Goal: Answer question/provide support: Answer question/provide support

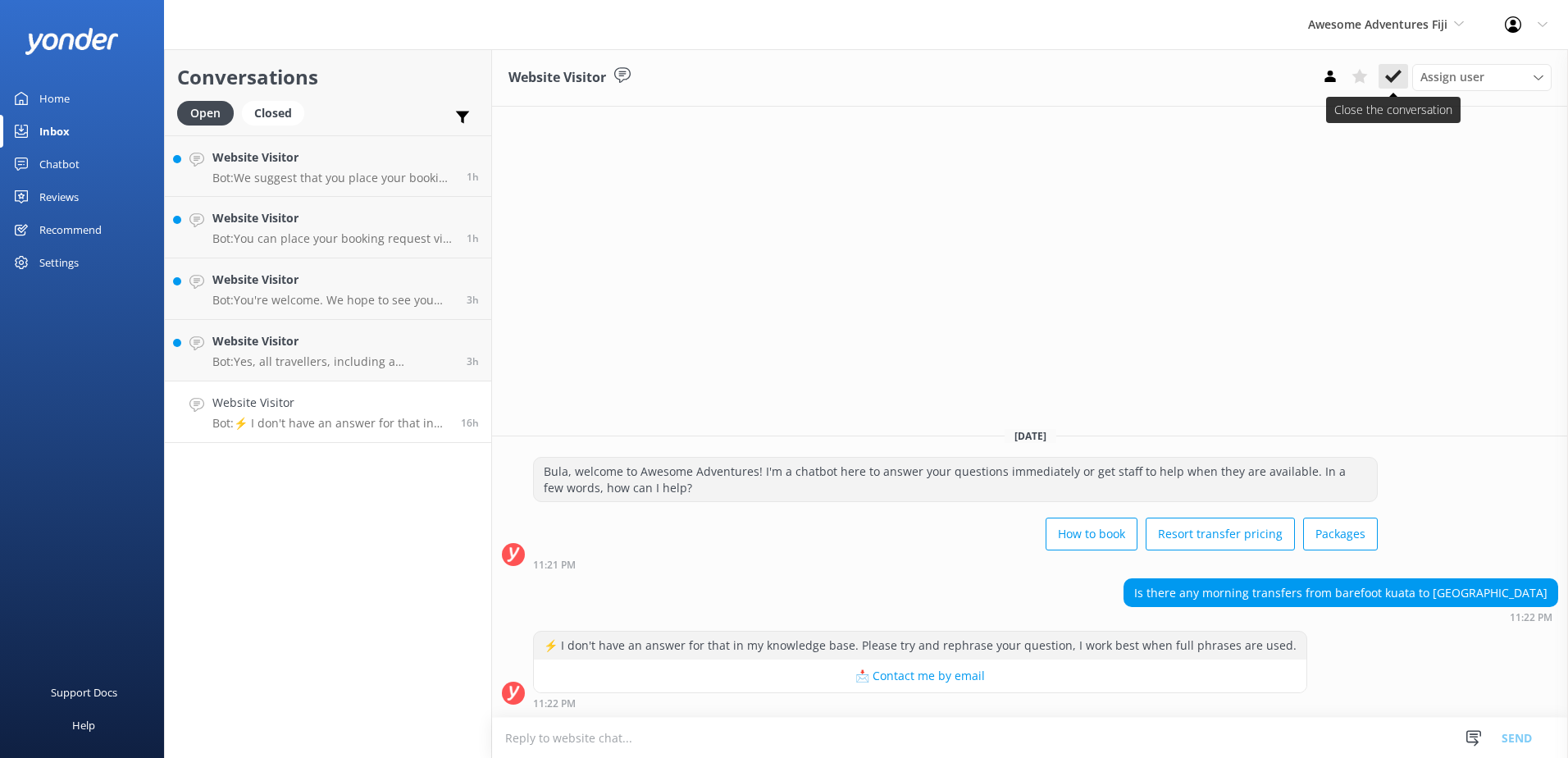
click at [1390, 74] on icon at bounding box center [1394, 76] width 17 height 17
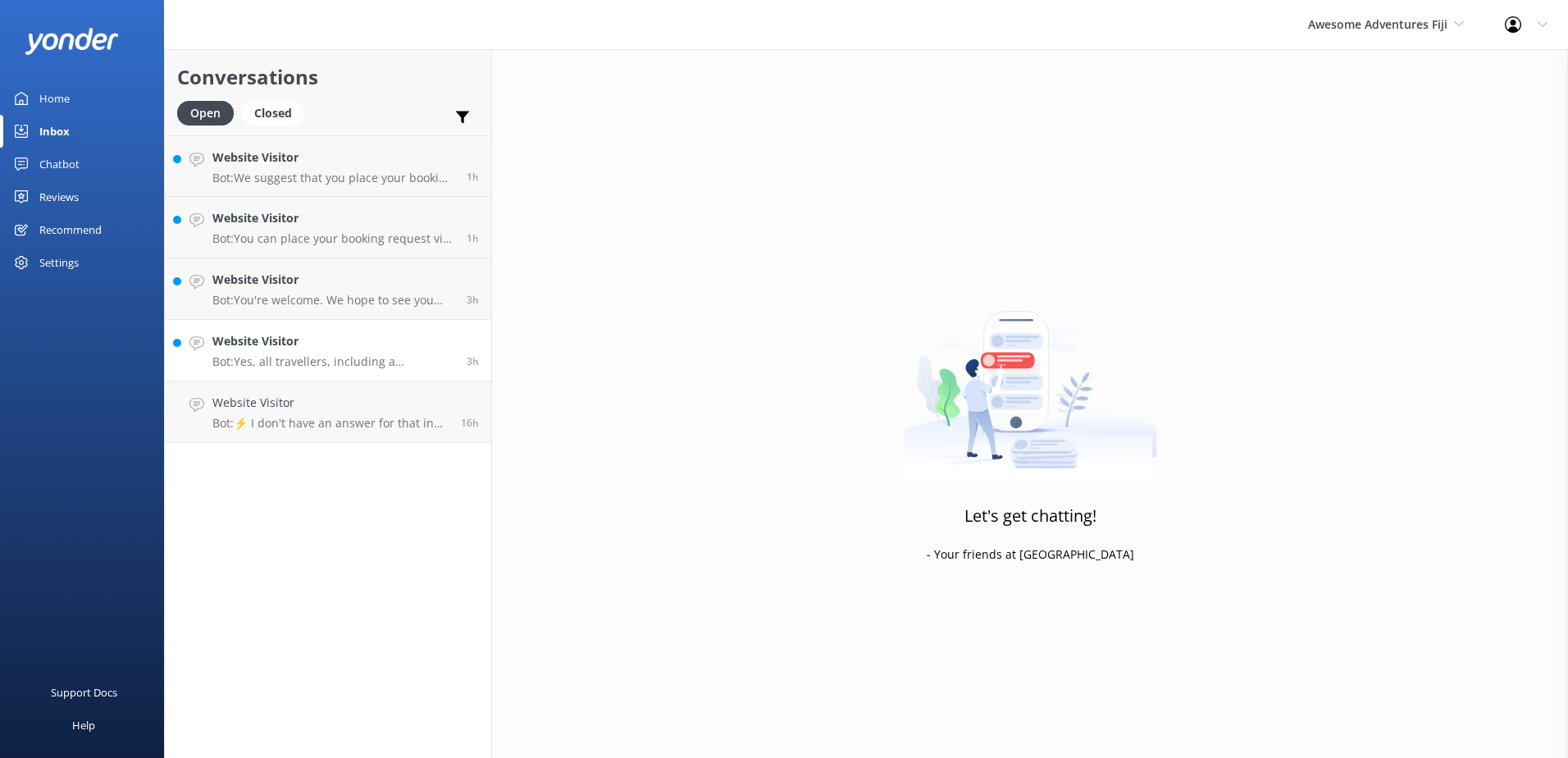
click at [417, 347] on h4 "Website Visitor" at bounding box center [333, 341] width 242 height 18
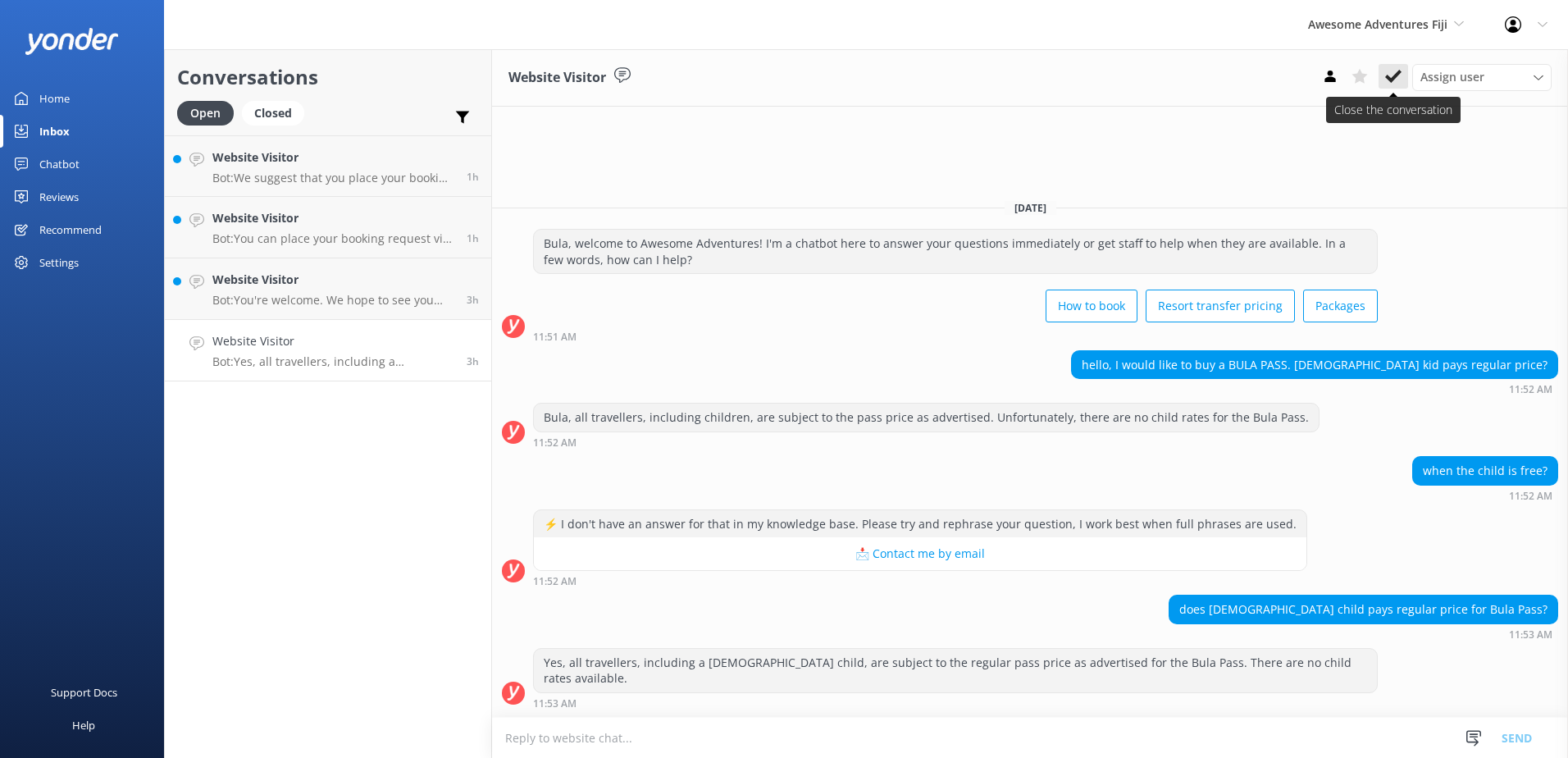
click at [1397, 72] on icon at bounding box center [1394, 76] width 17 height 17
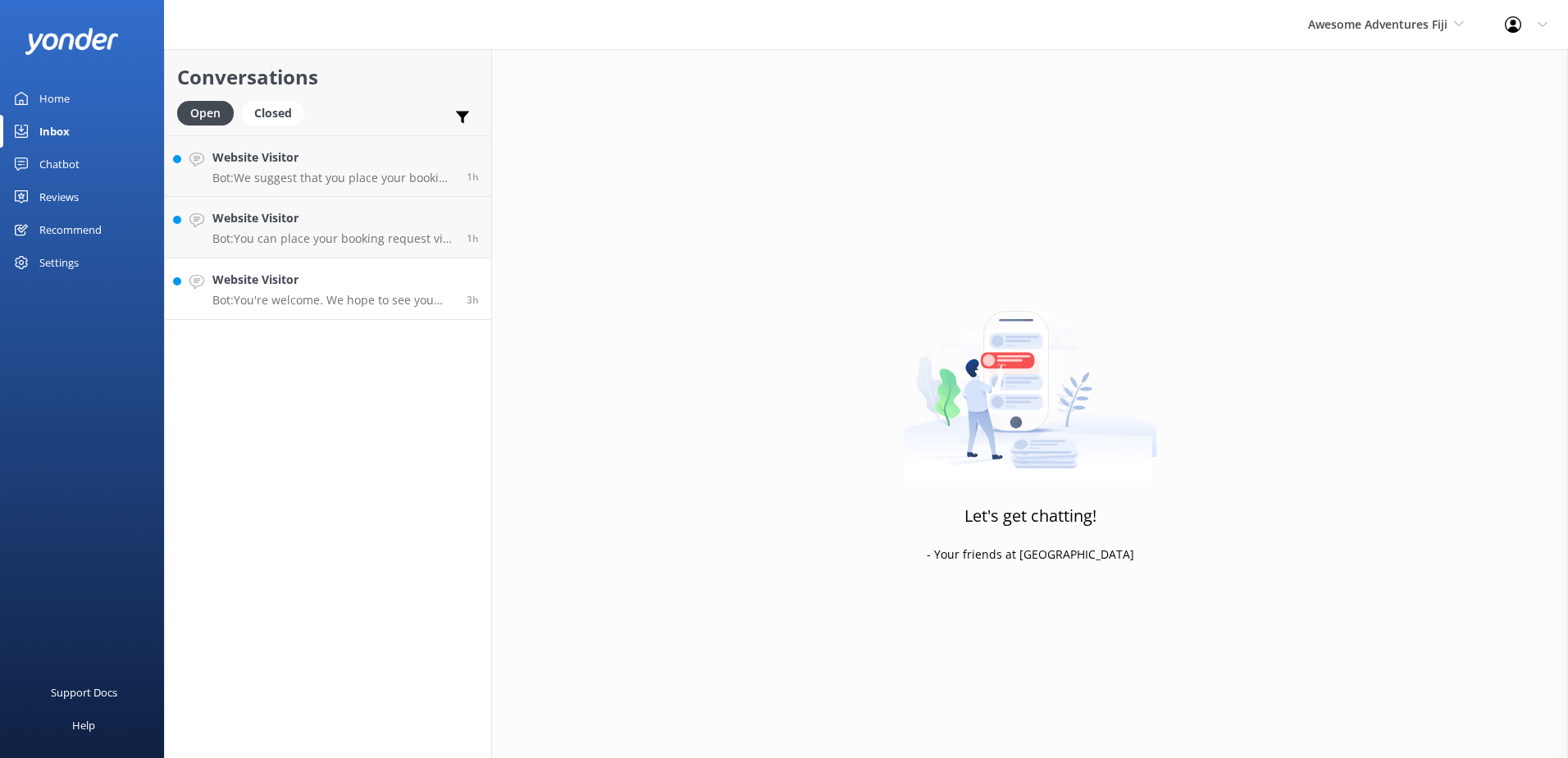
click at [465, 290] on div "3h" at bounding box center [466, 288] width 25 height 36
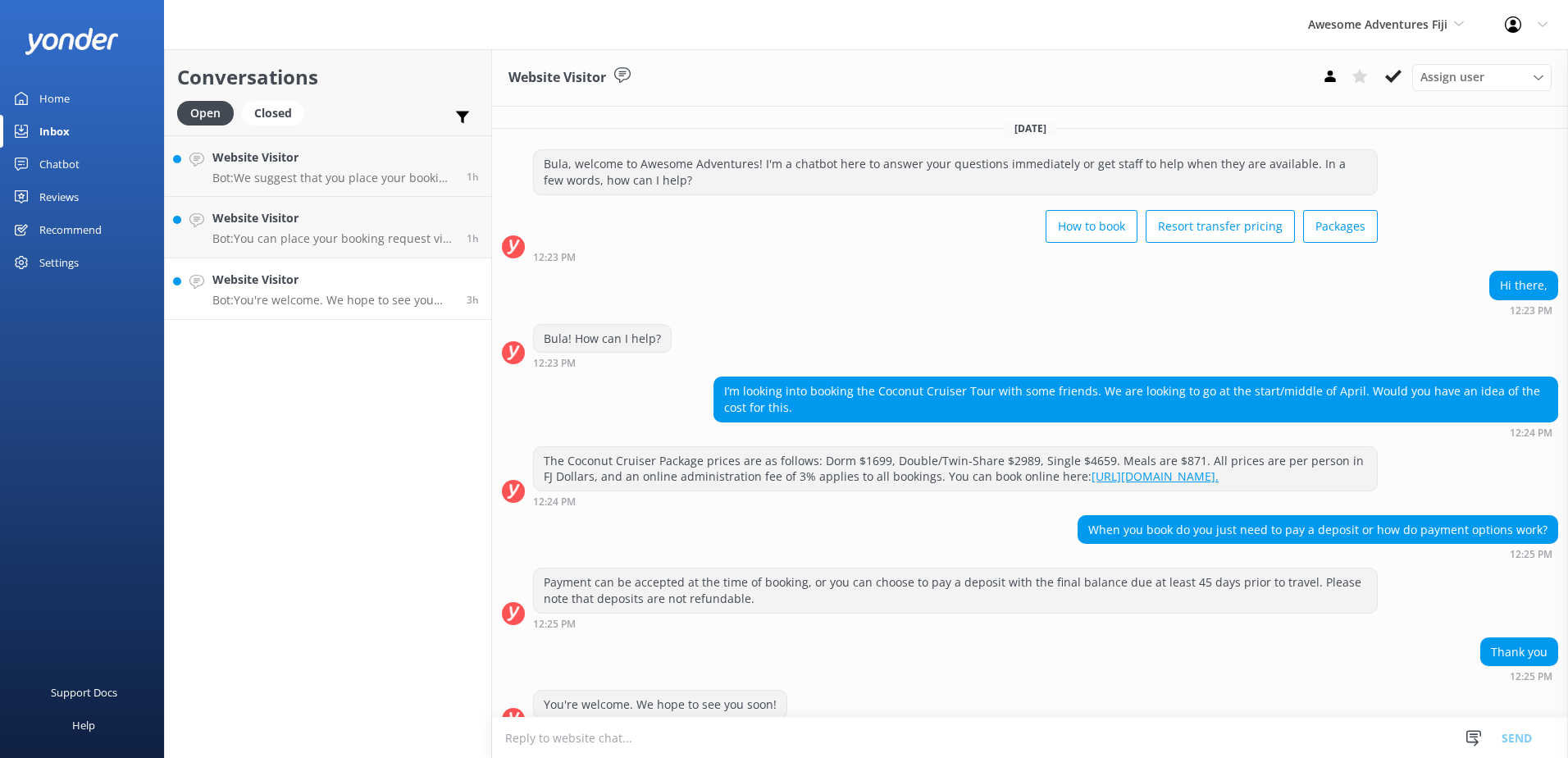
scroll to position [42, 0]
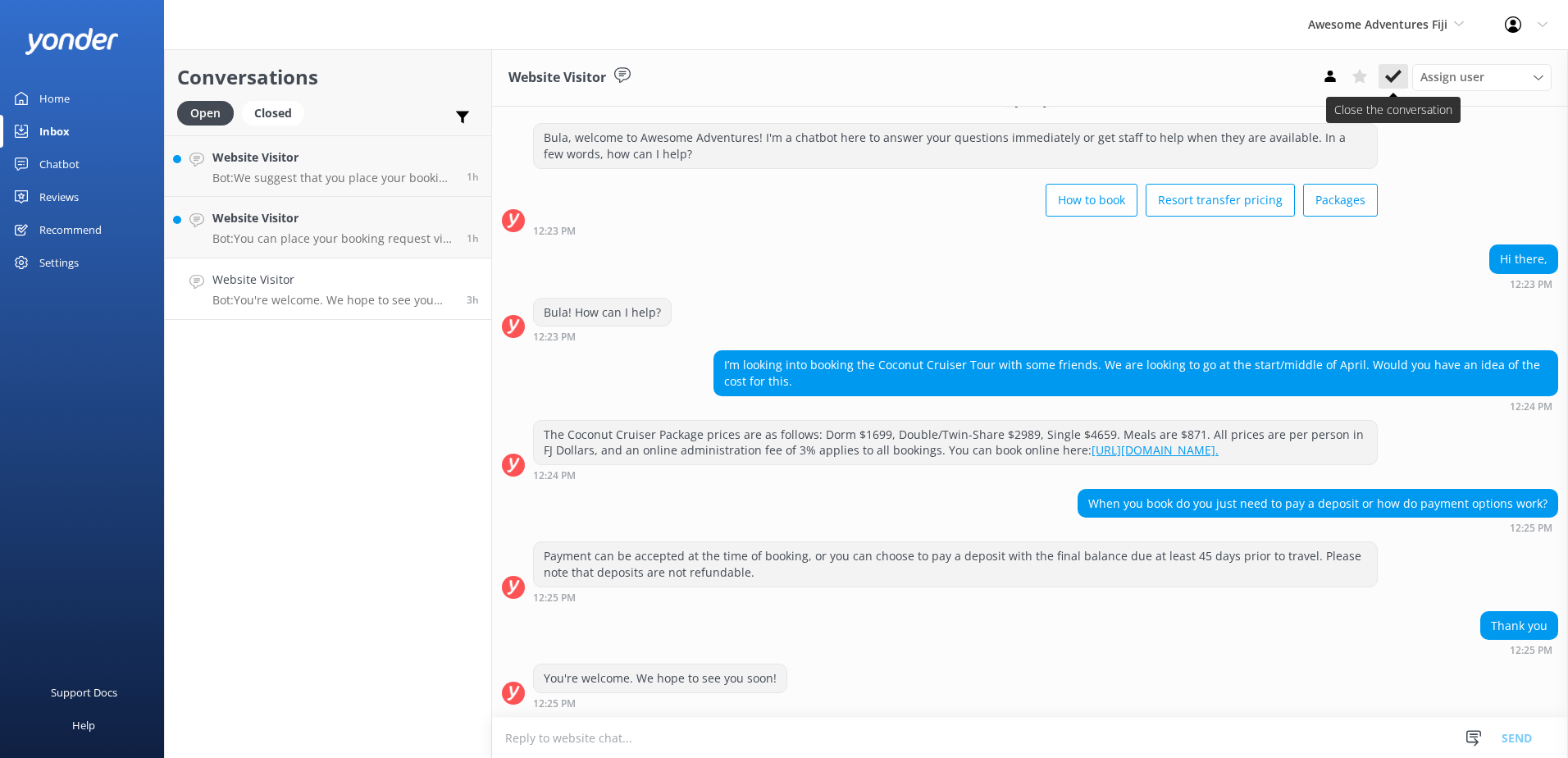
click at [1393, 77] on use at bounding box center [1394, 76] width 17 height 13
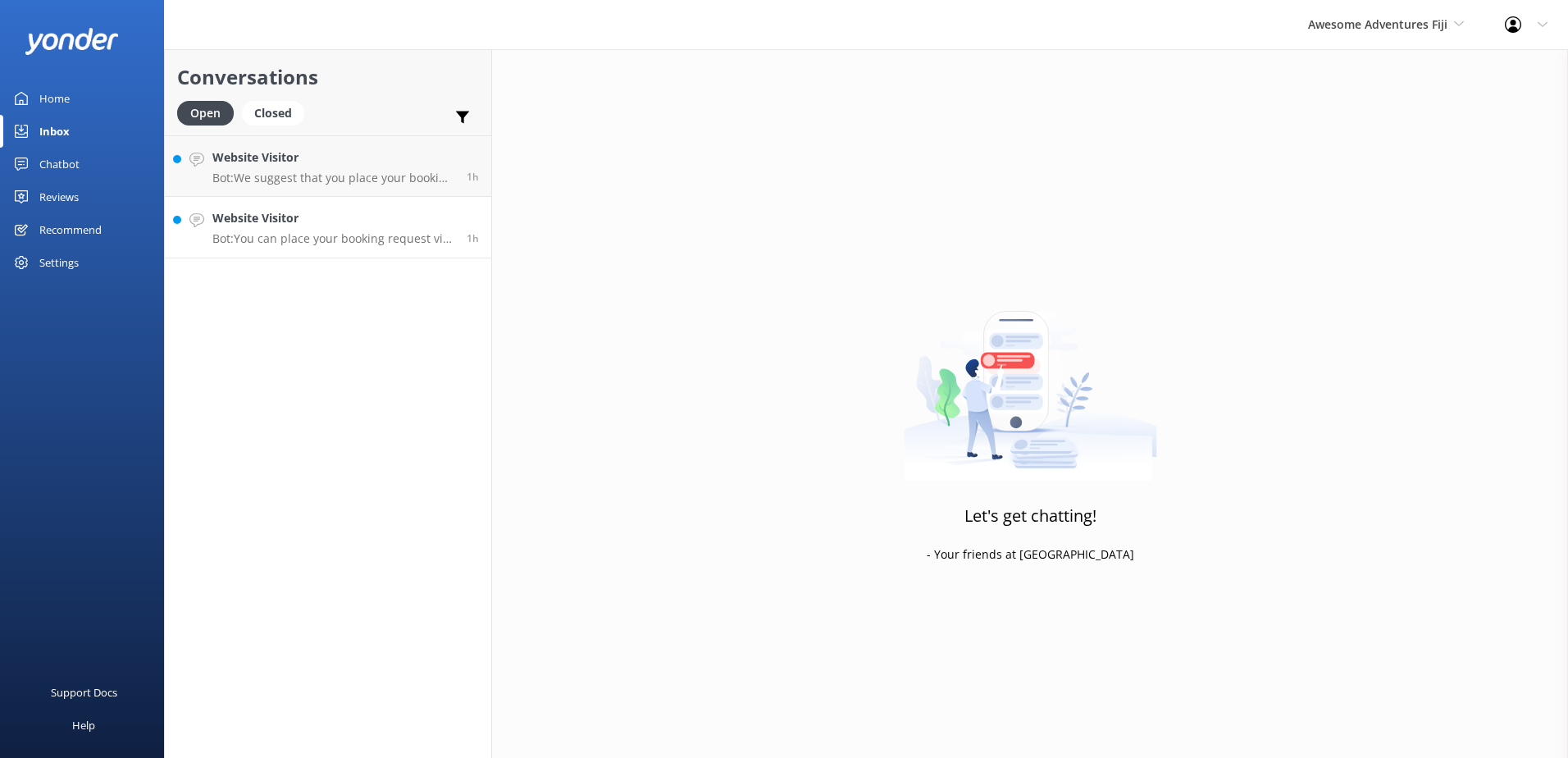
click at [464, 220] on div "1h" at bounding box center [466, 227] width 25 height 36
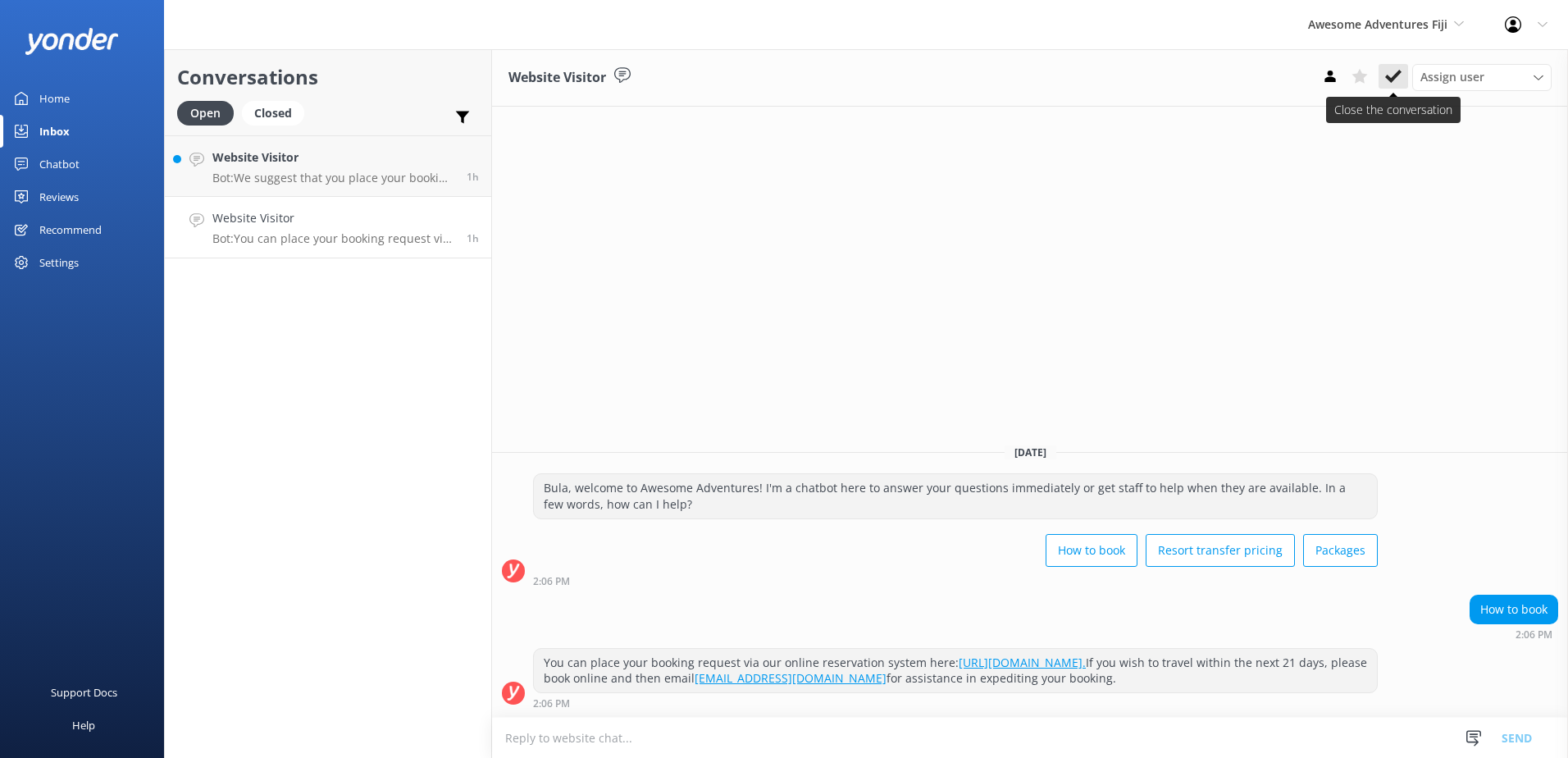
click at [1383, 74] on button at bounding box center [1394, 76] width 29 height 25
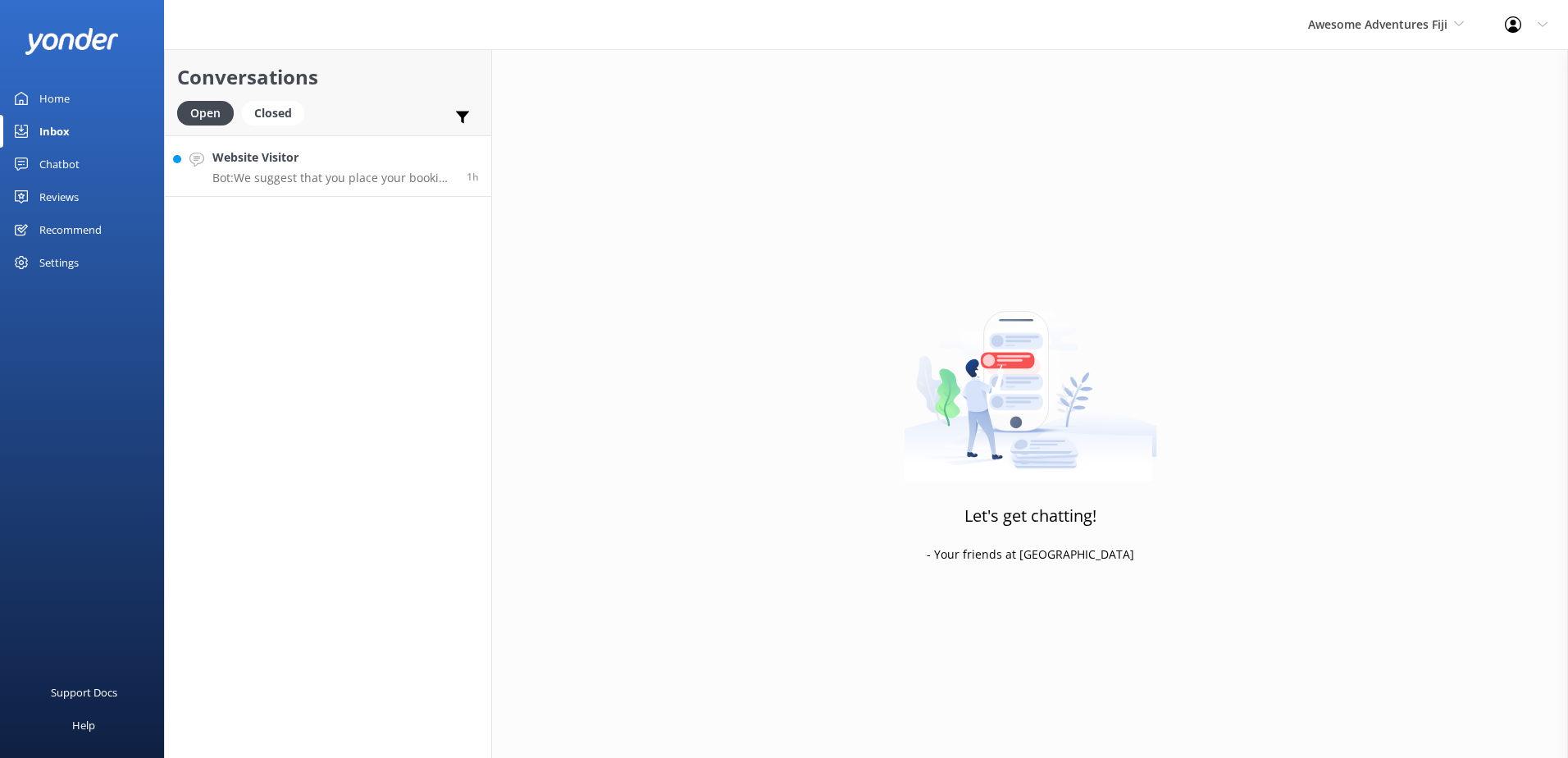
click at [412, 169] on div "Website Visitor Bot: We suggest that you place your booking request via our onl…" at bounding box center [333, 166] width 242 height 35
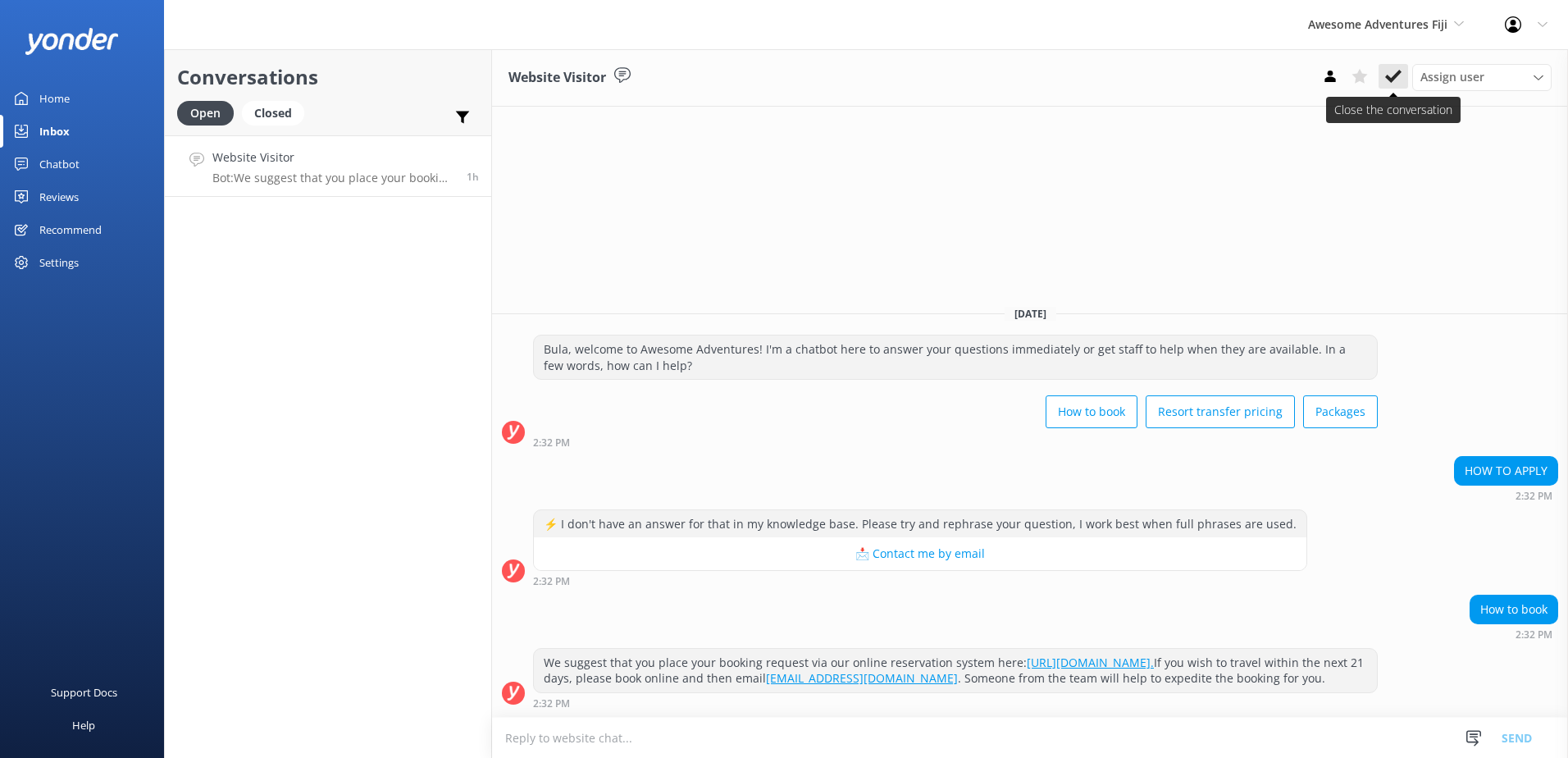
click at [1393, 70] on icon at bounding box center [1394, 76] width 17 height 17
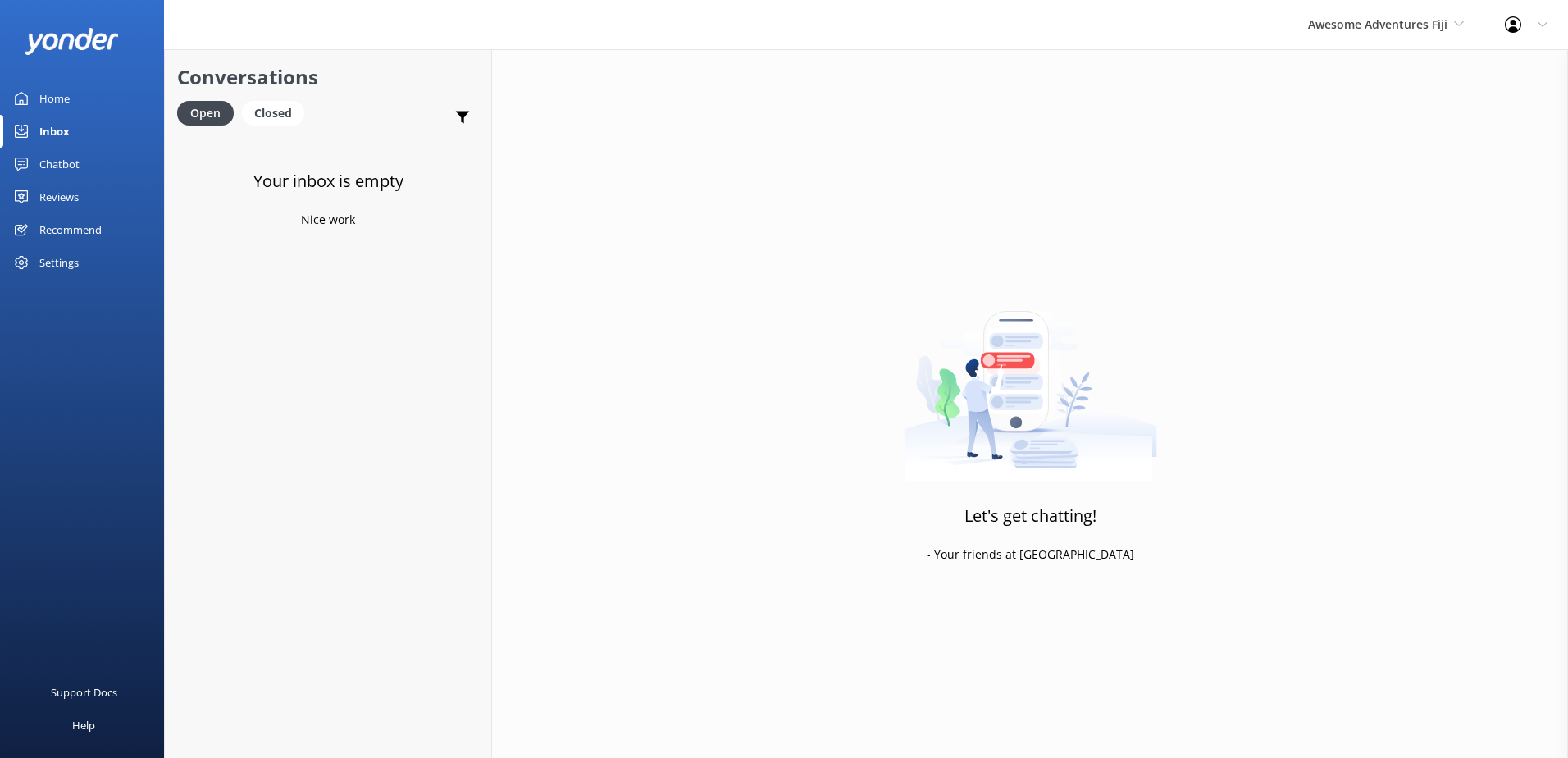
click at [65, 166] on div "Chatbot" at bounding box center [60, 164] width 40 height 33
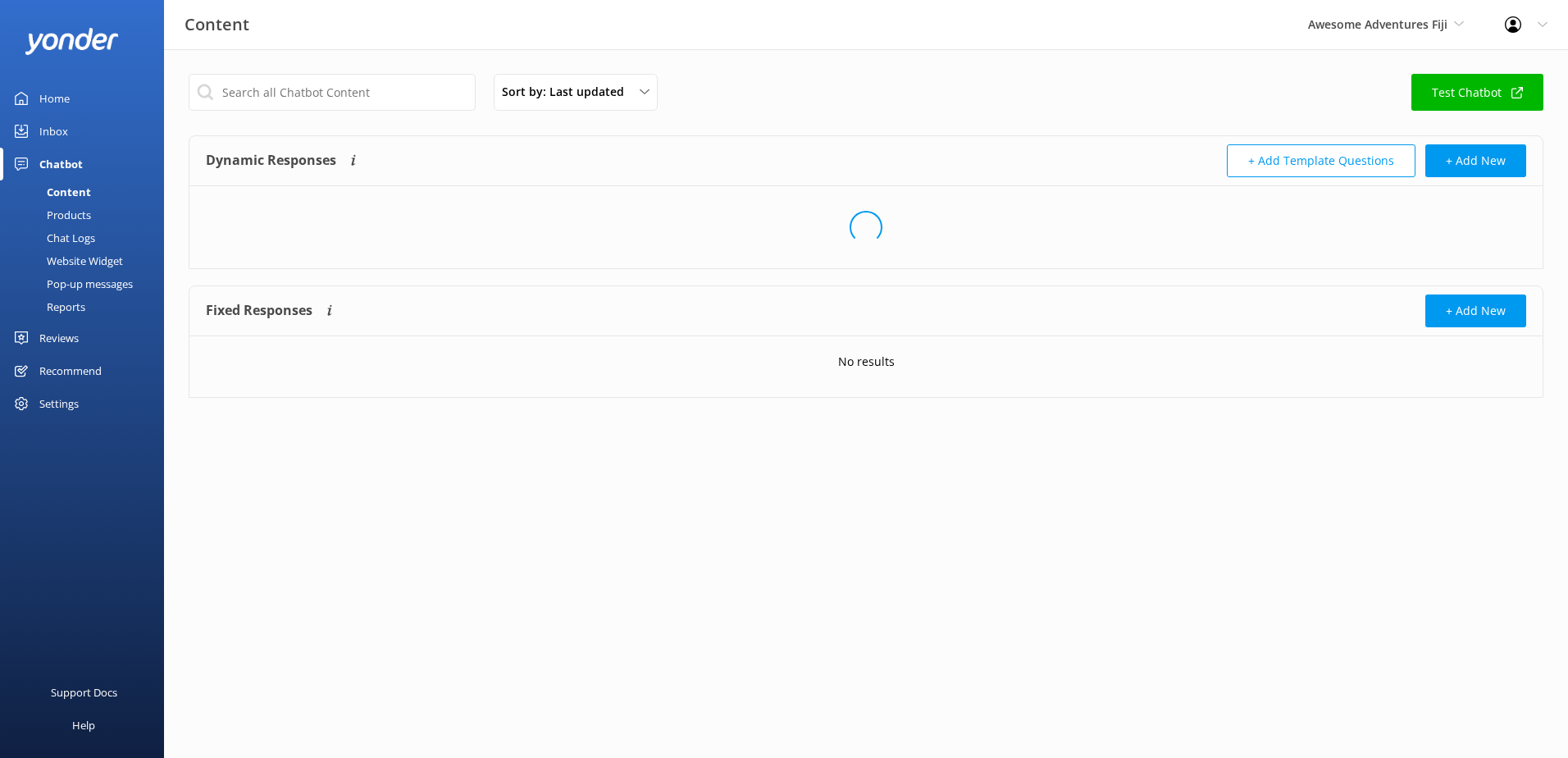
click at [71, 228] on div "Chat Logs" at bounding box center [52, 238] width 85 height 23
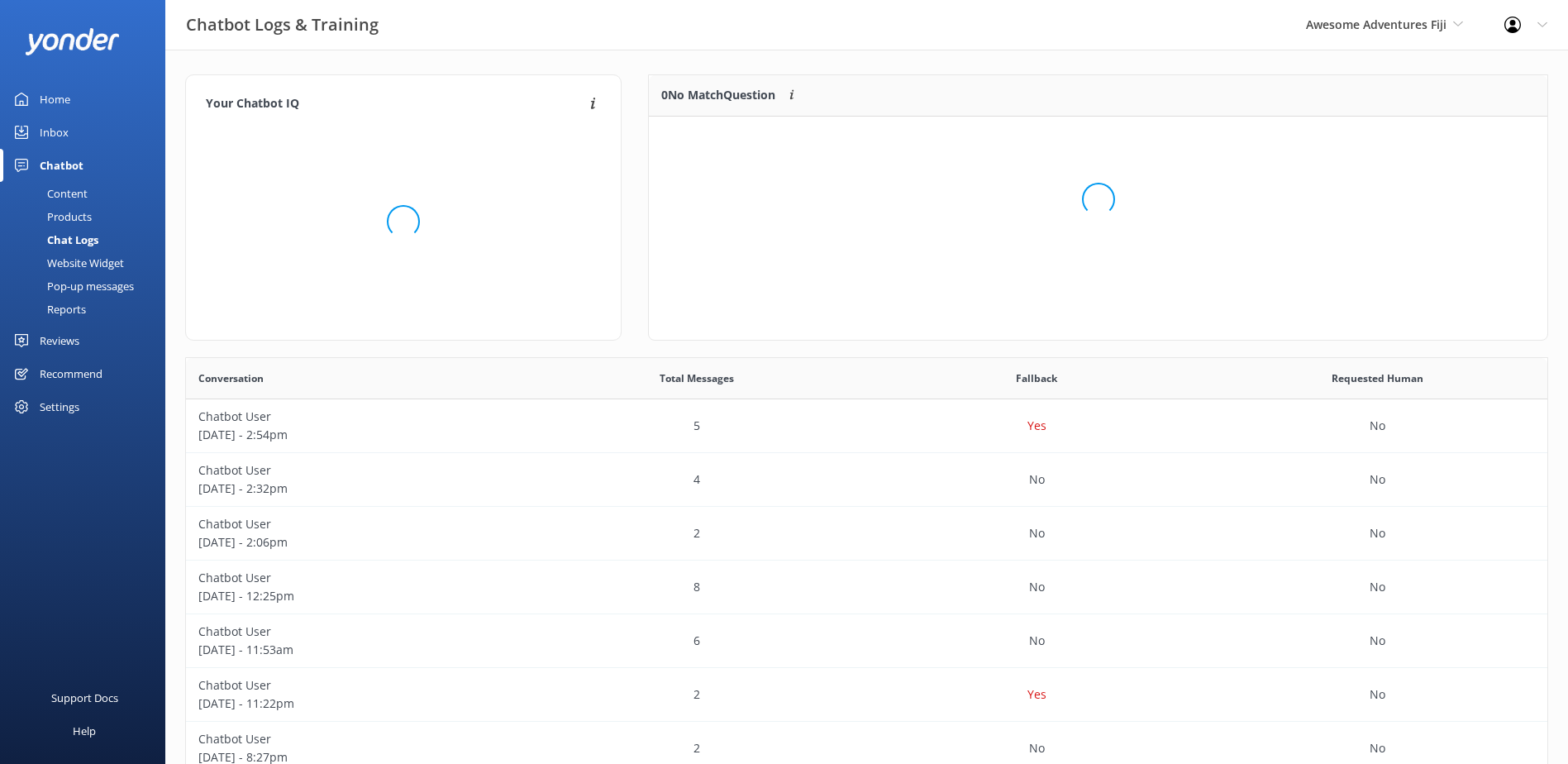
scroll to position [154, 885]
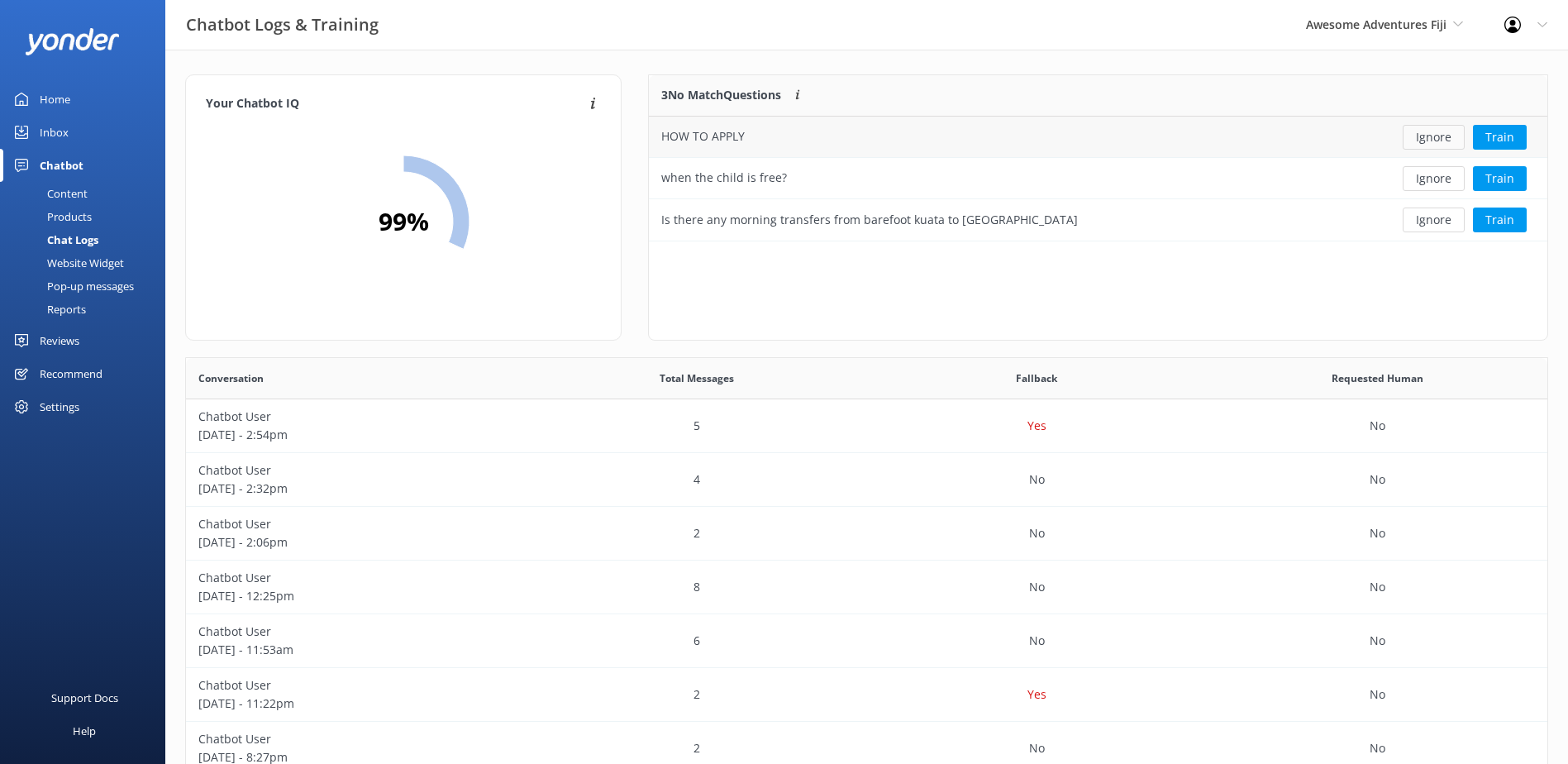
click at [1443, 134] on button "Ignore" at bounding box center [1433, 137] width 62 height 25
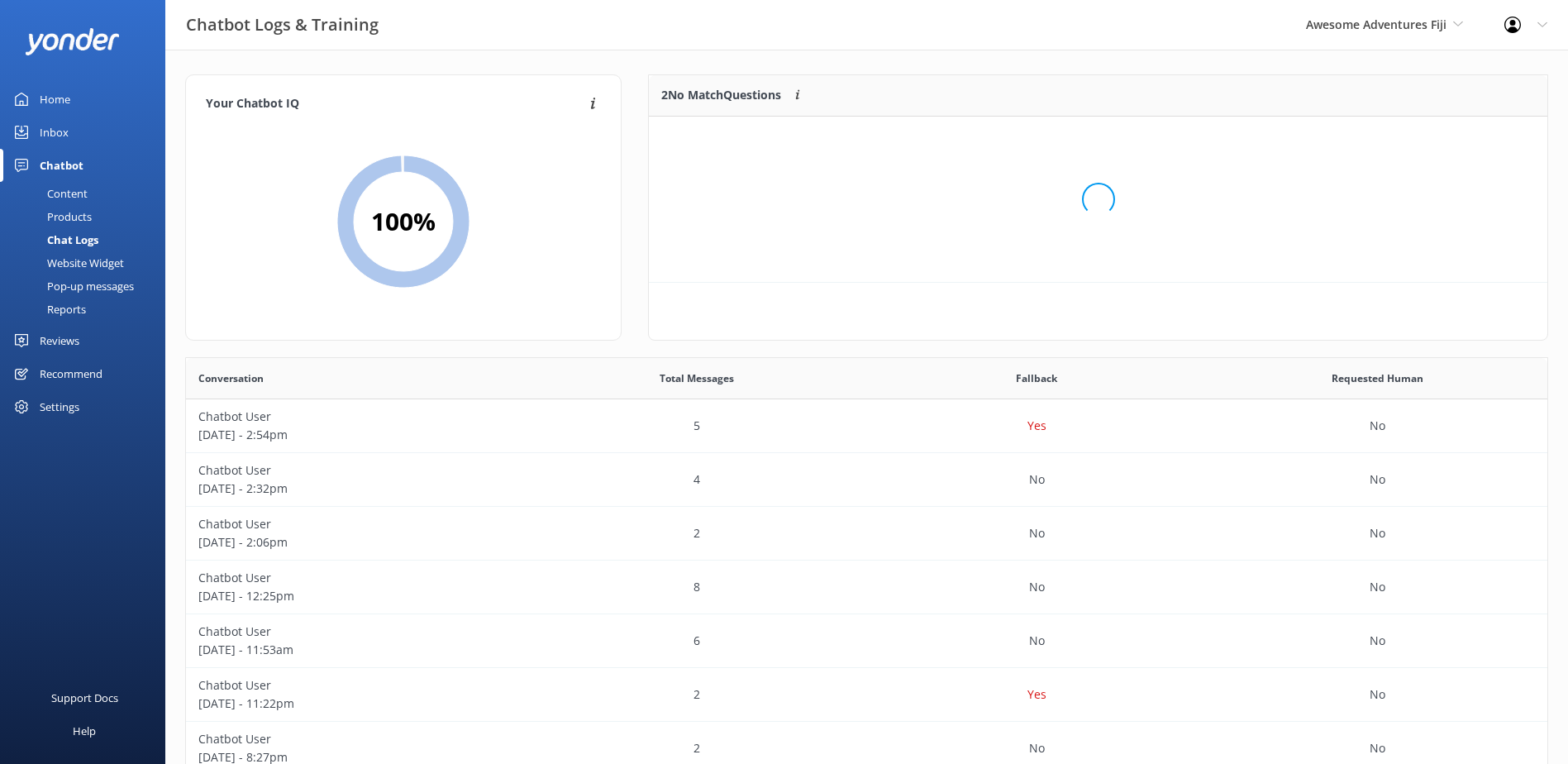
scroll to position [113, 885]
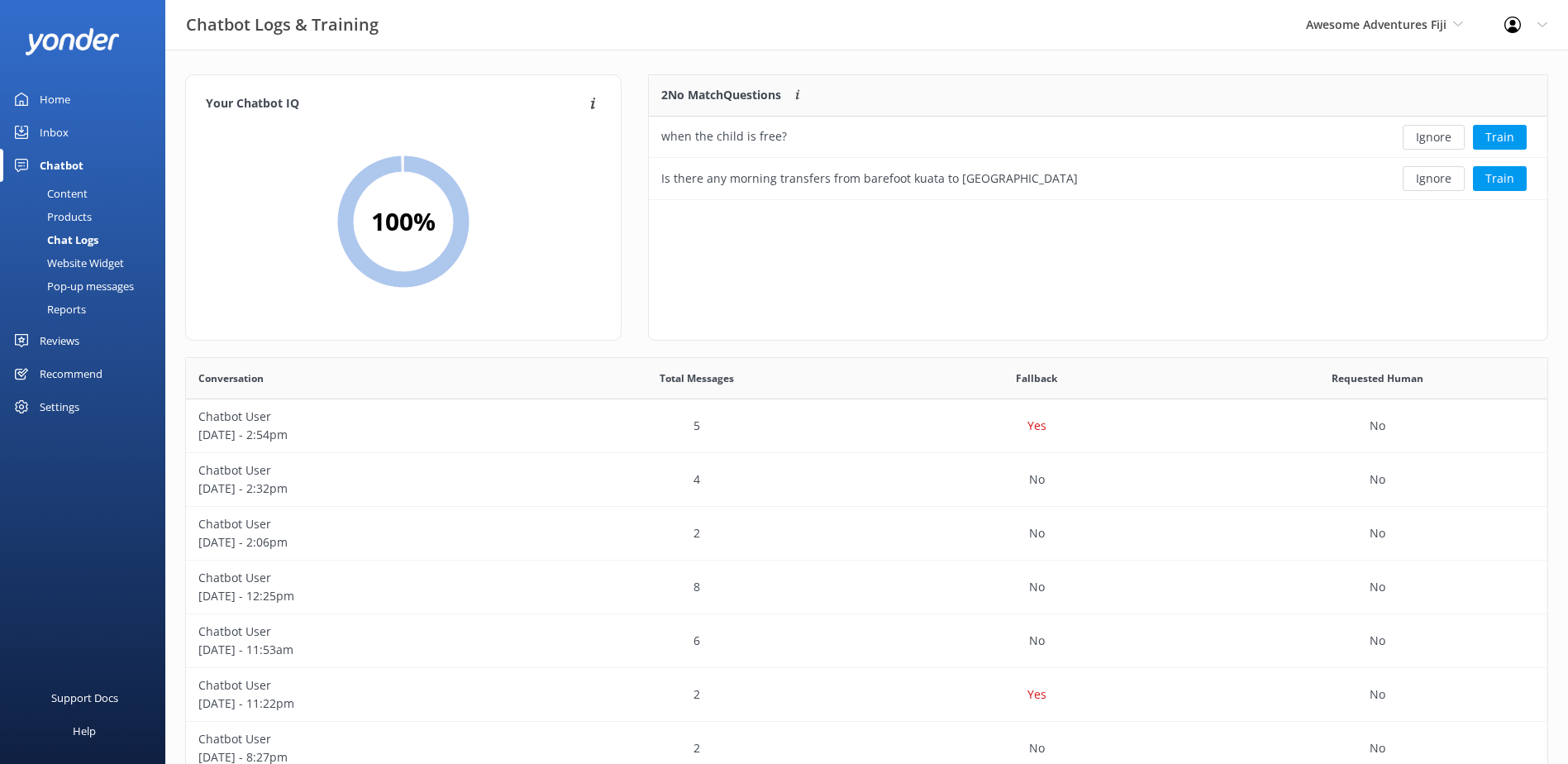
click at [1443, 134] on button "Ignore" at bounding box center [1433, 137] width 62 height 25
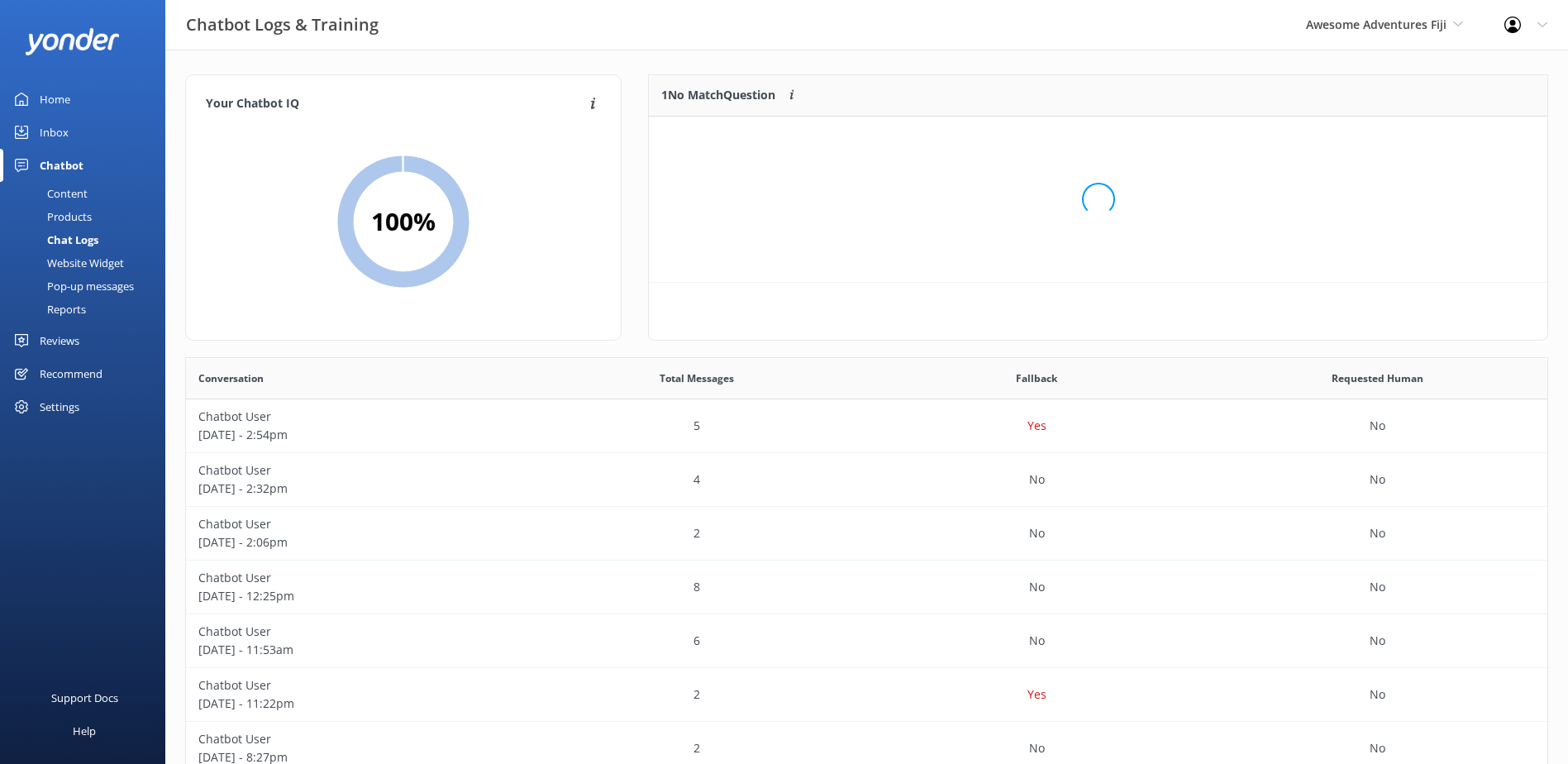
scroll to position [71, 885]
click at [1443, 134] on button "Ignore" at bounding box center [1433, 137] width 62 height 25
click at [1452, 23] on span "Awesome Adventures Fiji" at bounding box center [1385, 25] width 157 height 18
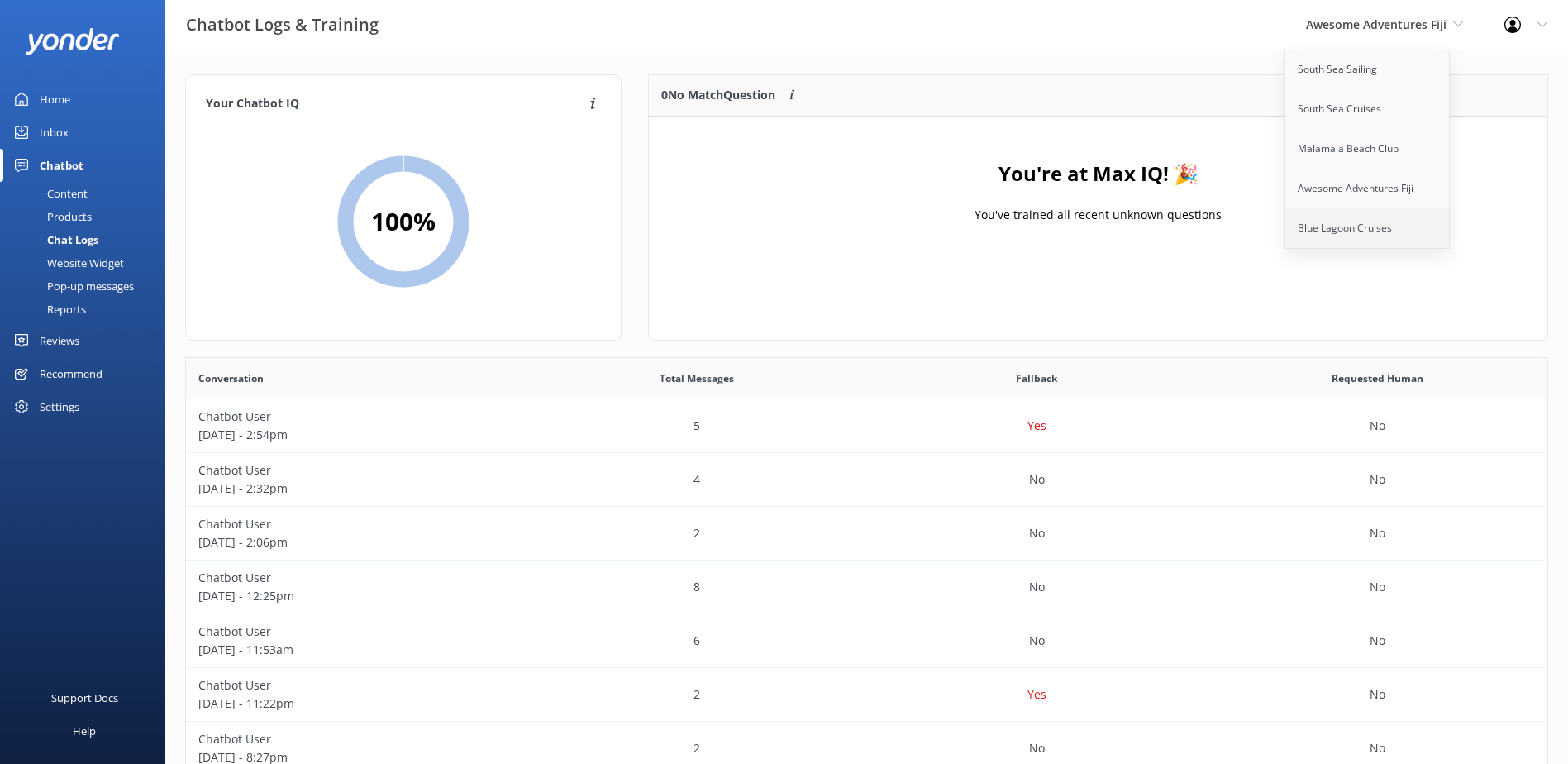
click at [1357, 231] on link "Blue Lagoon Cruises" at bounding box center [1367, 228] width 166 height 40
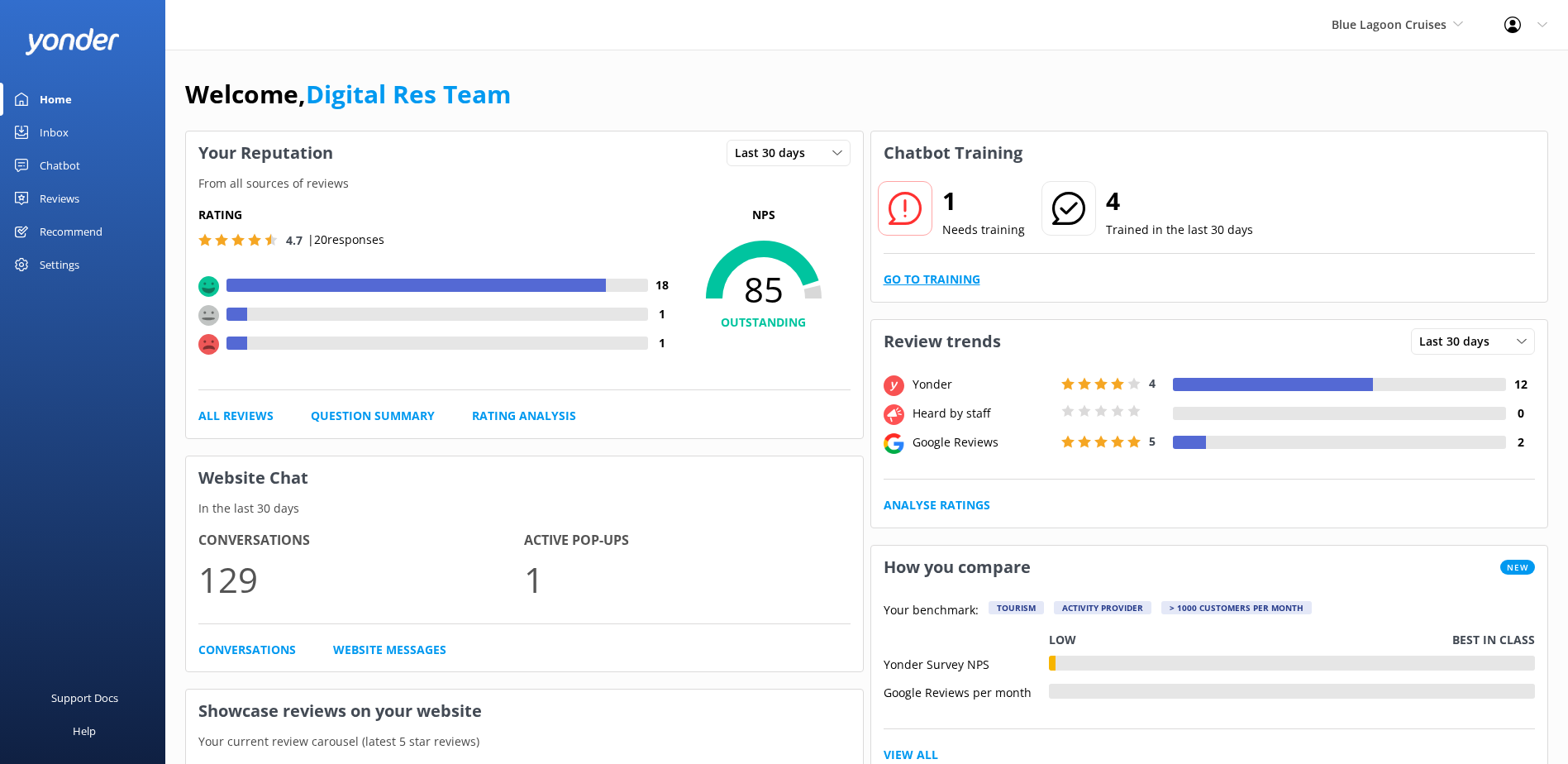
click at [956, 270] on link "Go to Training" at bounding box center [932, 279] width 97 height 18
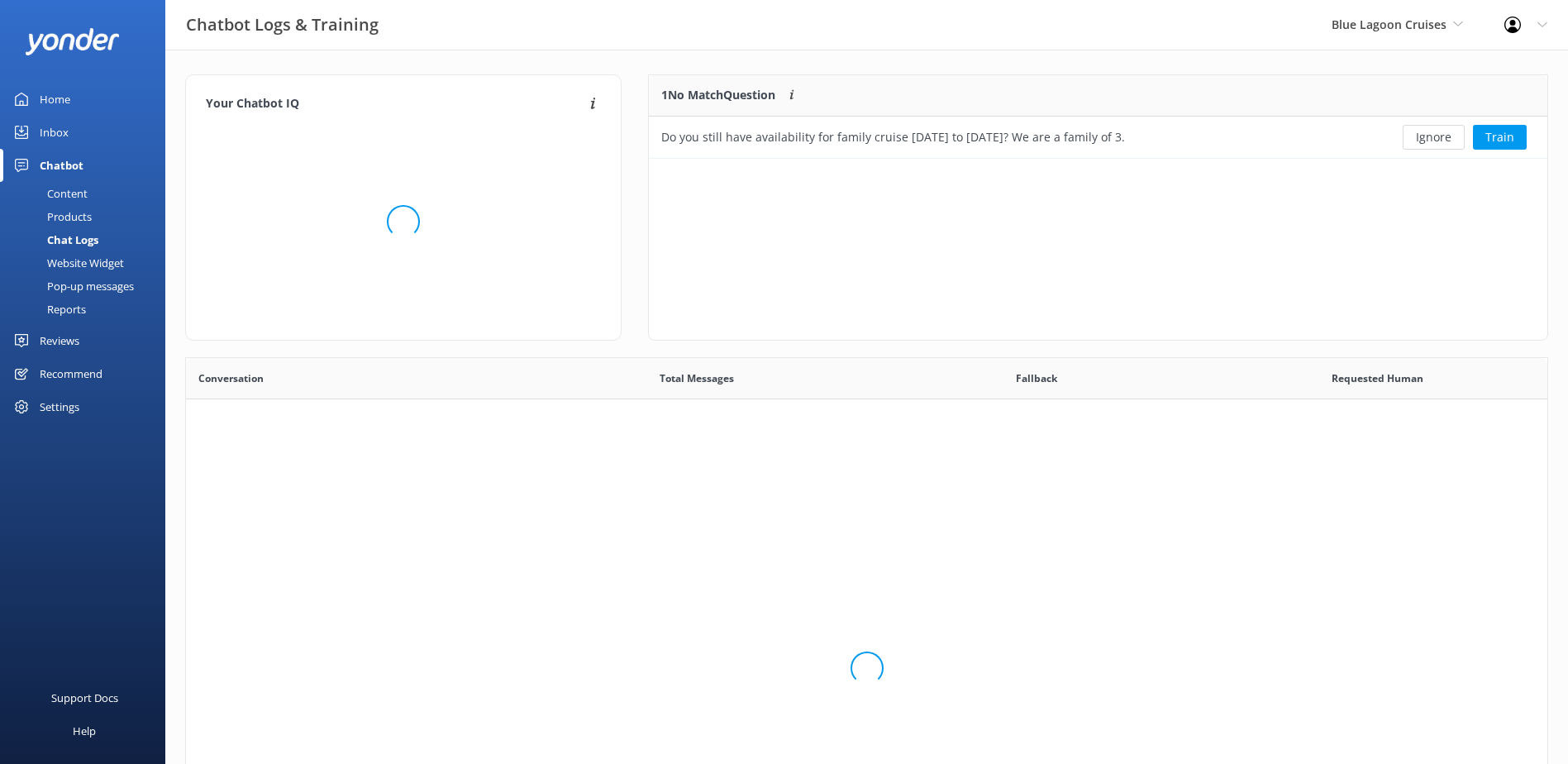
scroll to position [71, 885]
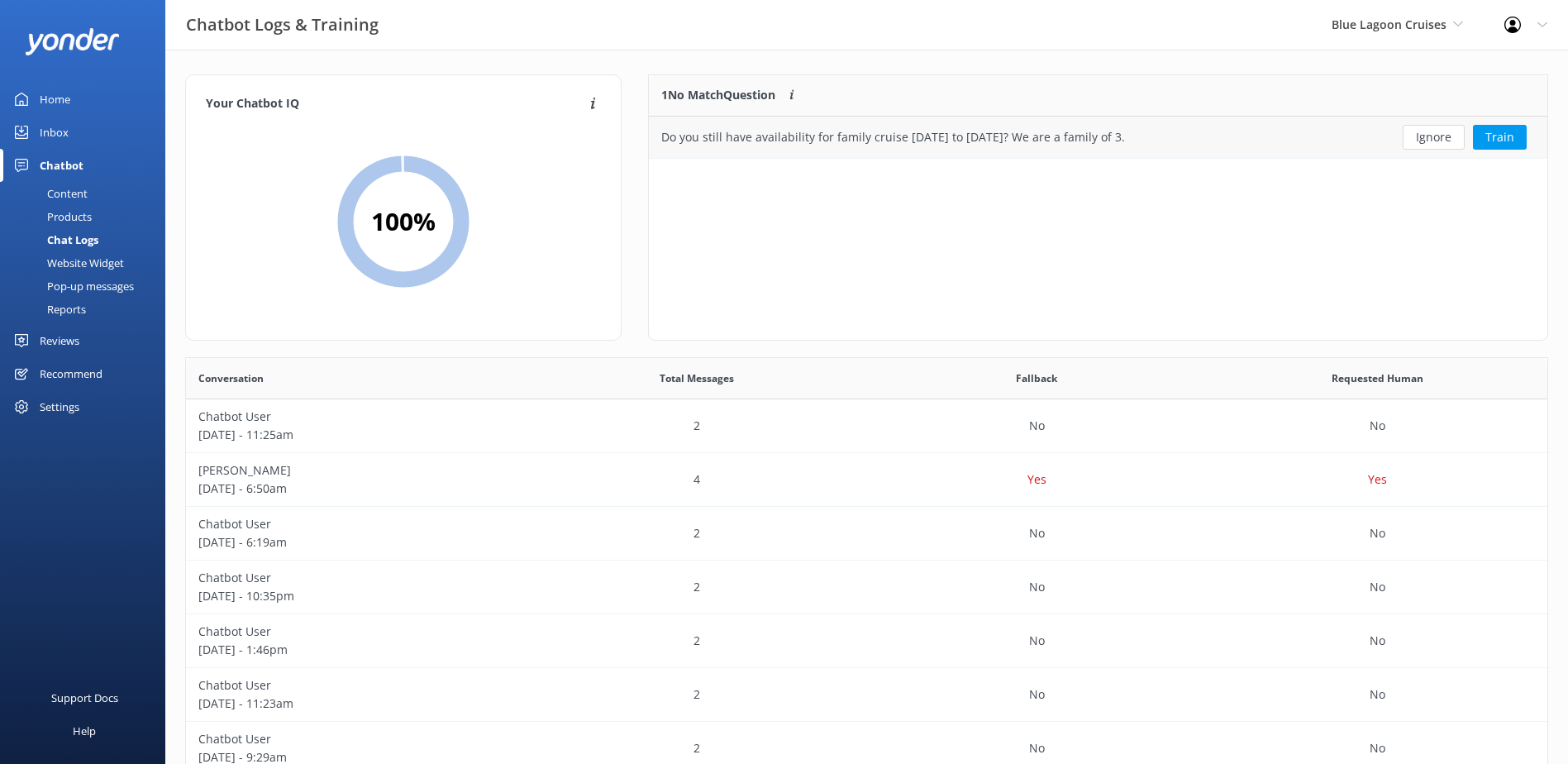
click at [1433, 136] on button "Ignore" at bounding box center [1433, 137] width 62 height 25
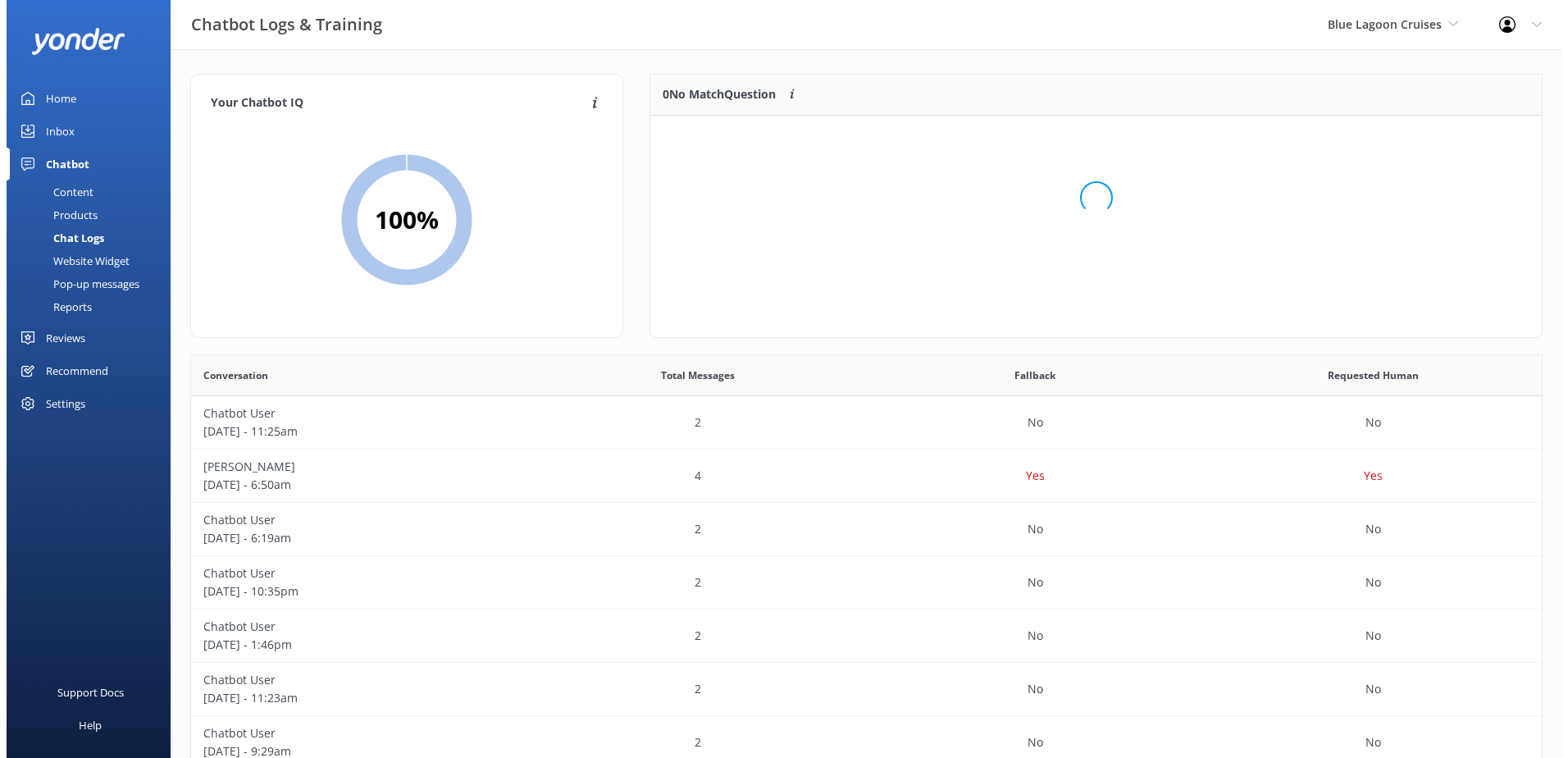
scroll to position [193, 879]
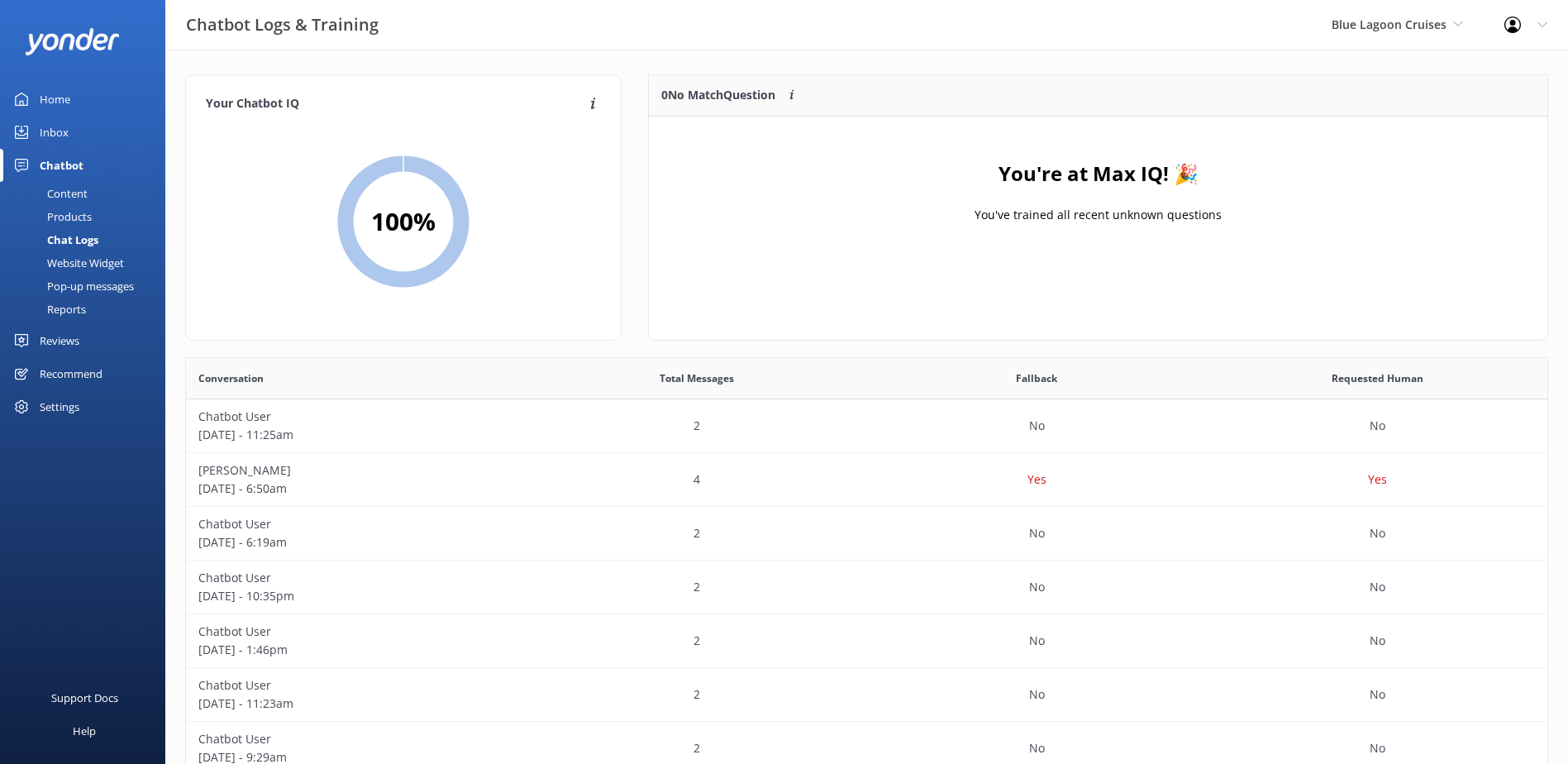
click at [56, 122] on div "Inbox" at bounding box center [54, 132] width 29 height 33
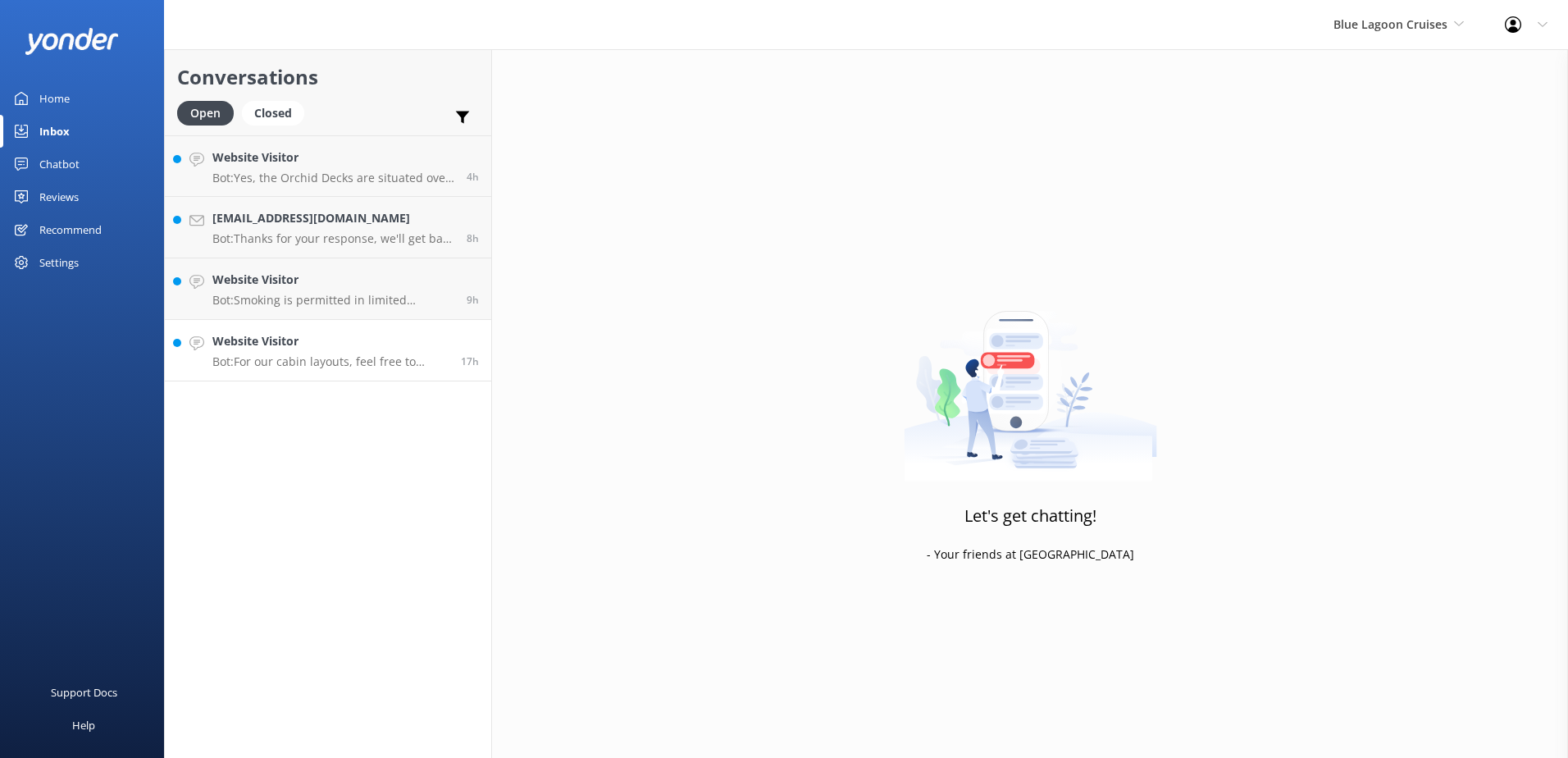
click at [366, 335] on h4 "Website Visitor" at bounding box center [330, 341] width 236 height 18
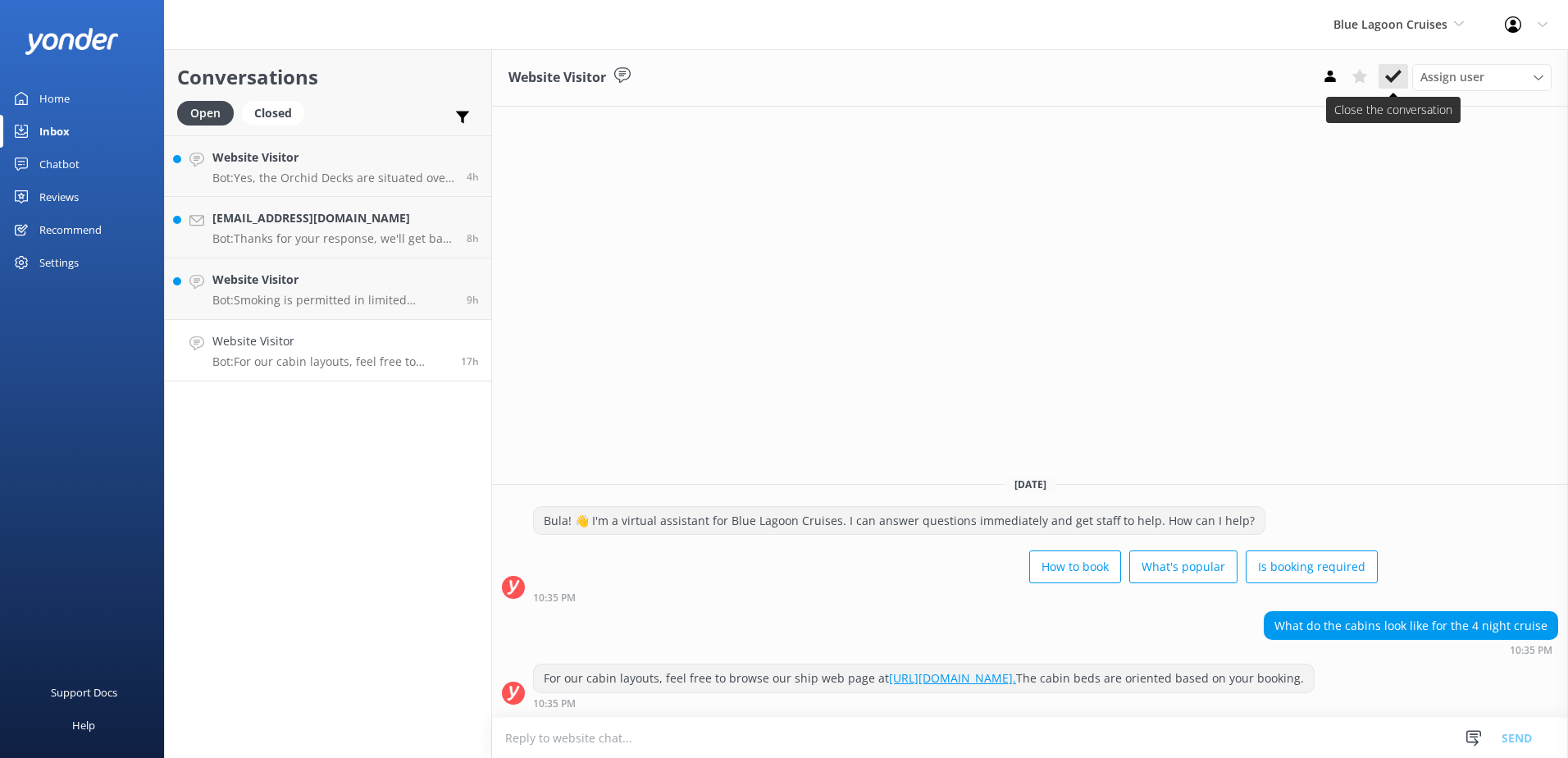
click at [1394, 66] on button at bounding box center [1394, 76] width 29 height 25
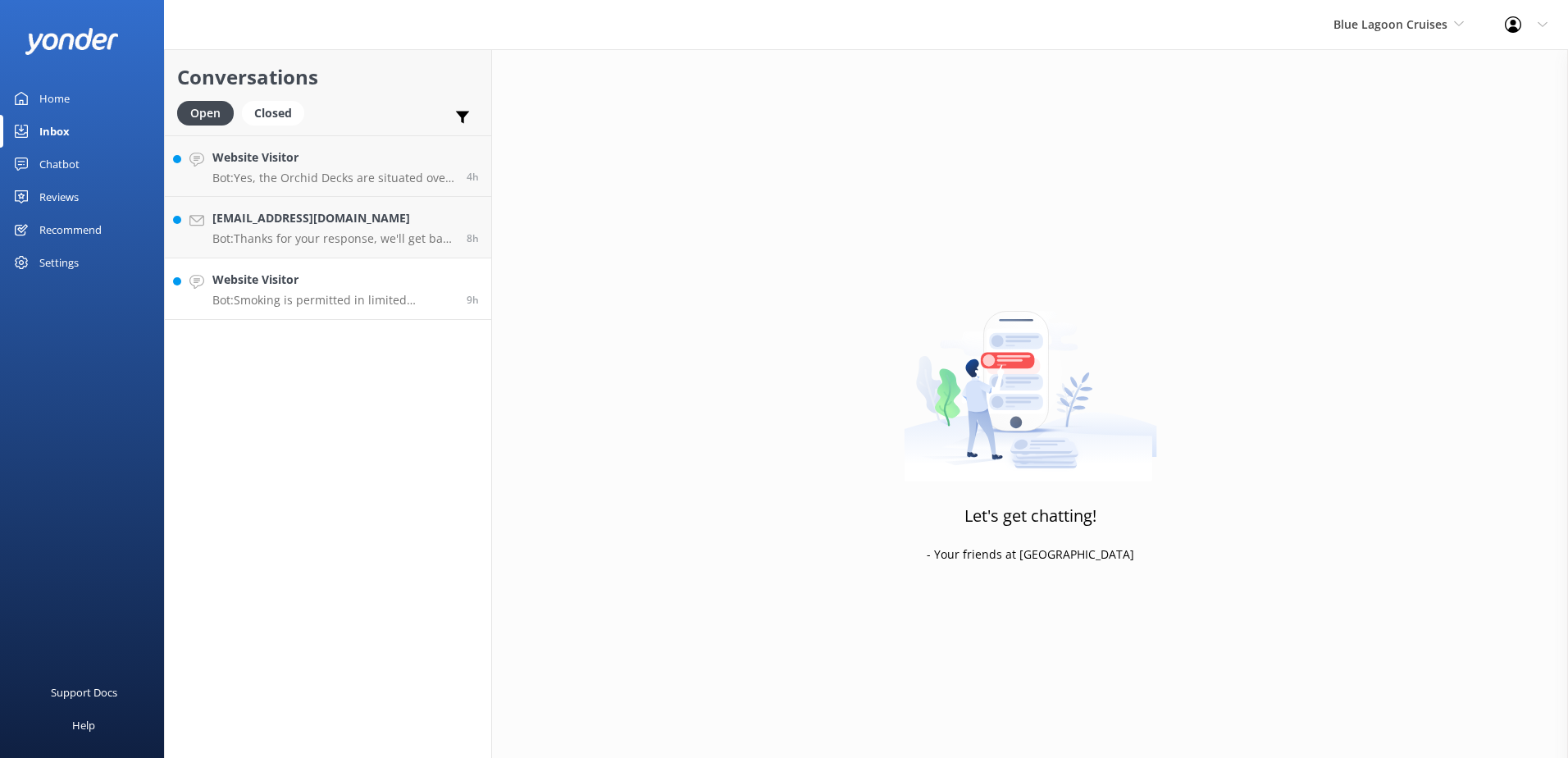
click at [389, 290] on div "Website Visitor Bot: Smoking is permitted in limited locations on the ship and …" at bounding box center [333, 288] width 242 height 36
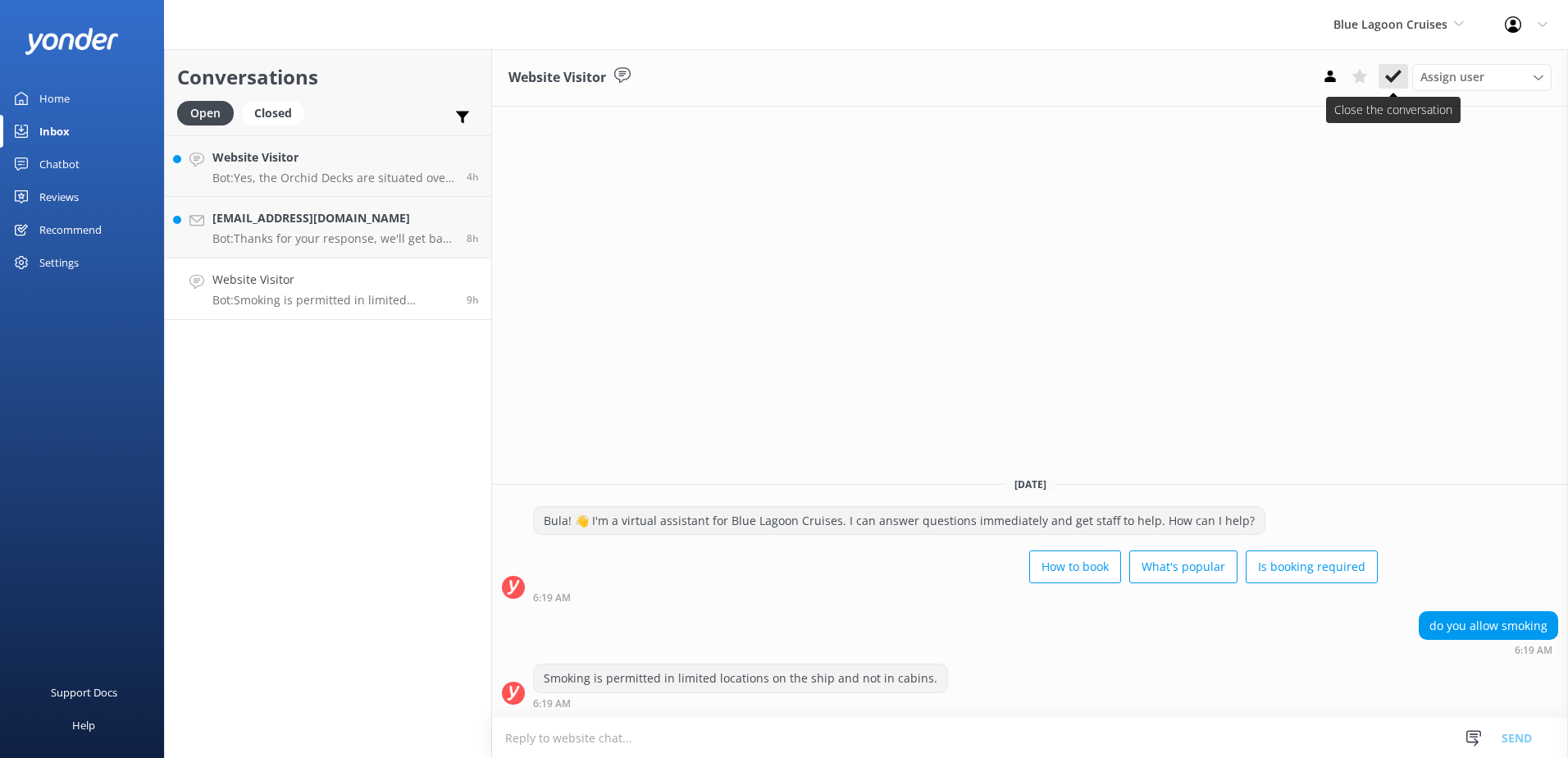
click at [1383, 77] on button at bounding box center [1394, 76] width 29 height 25
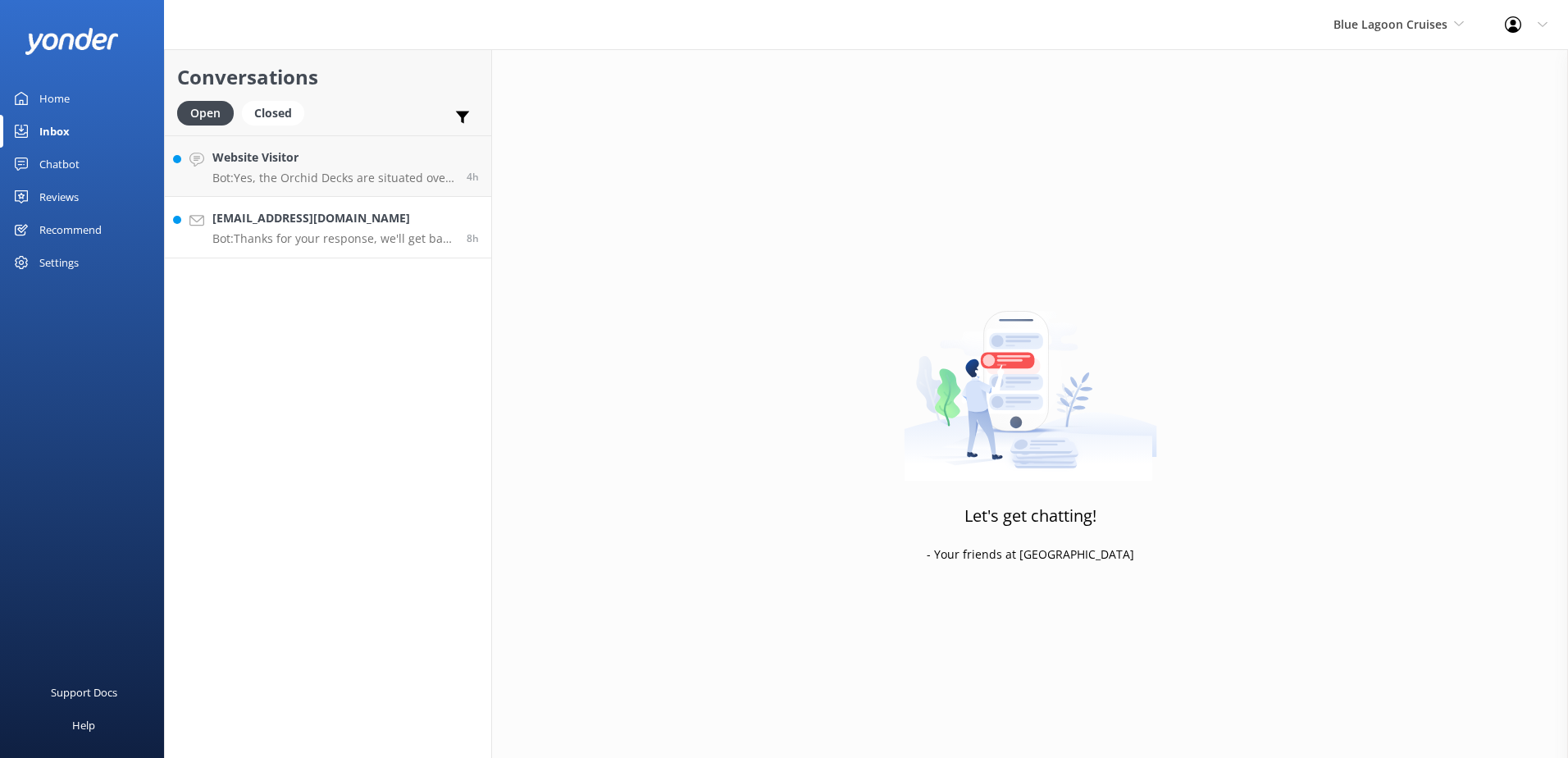
click at [426, 217] on h4 "[EMAIL_ADDRESS][DOMAIN_NAME]" at bounding box center [333, 218] width 242 height 18
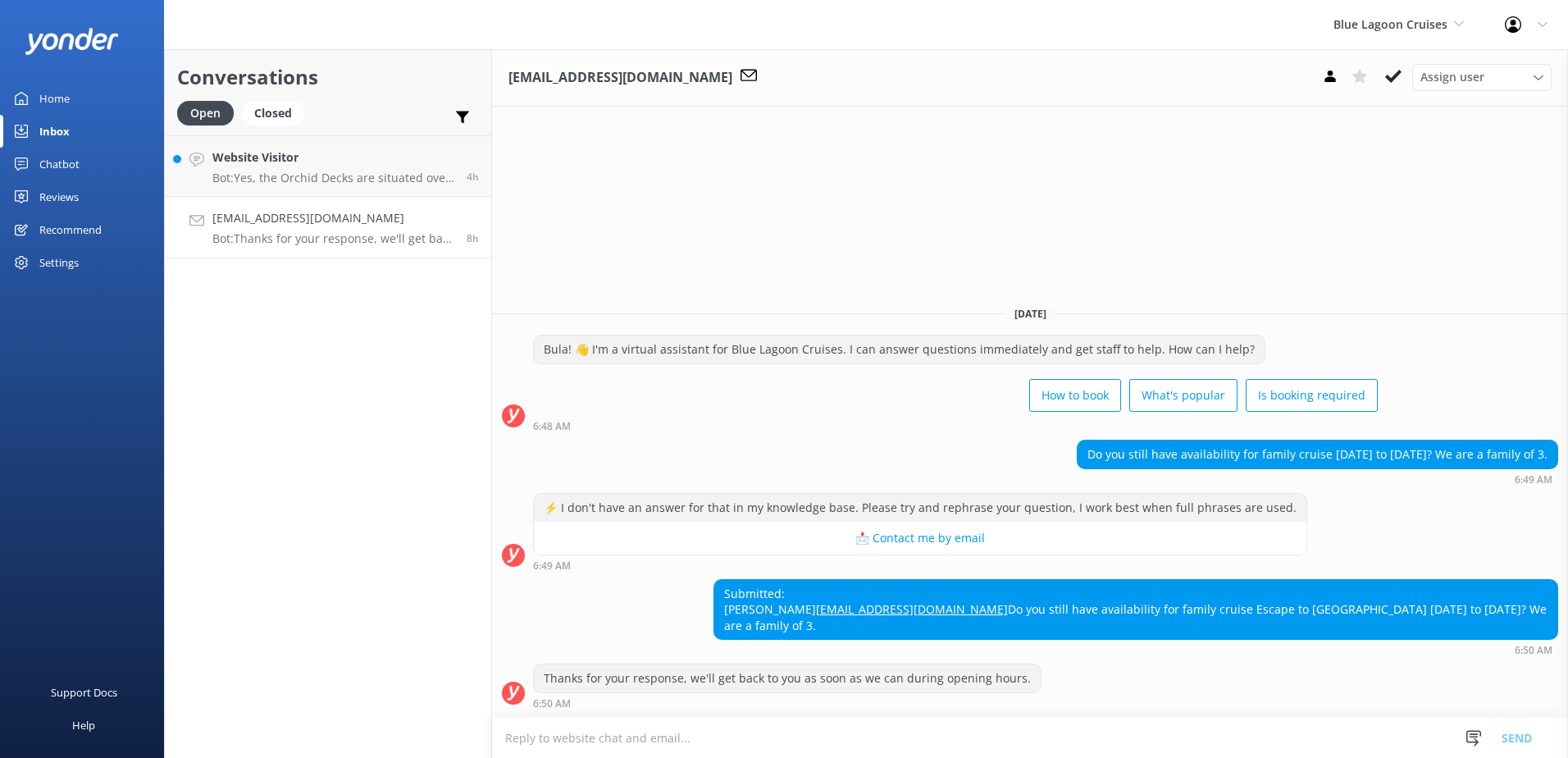
click at [685, 740] on textarea at bounding box center [1030, 738] width 1076 height 40
paste textarea "Bula, Thanks so much for your patience. For more information please visit our B…"
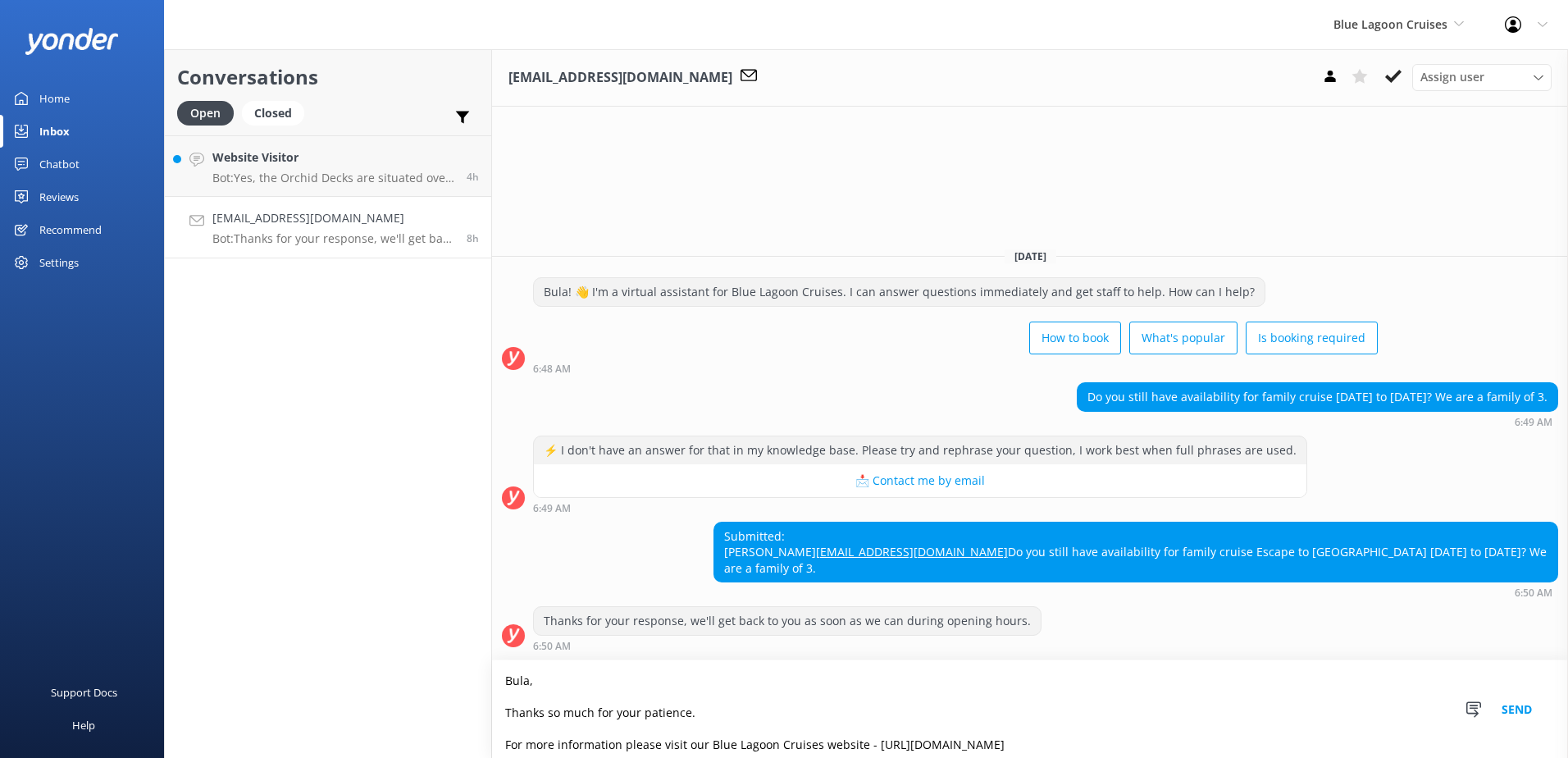
type textarea "Bula, Thanks so much for your patience. For more information please visit our B…"
click at [1507, 710] on button "Send" at bounding box center [1517, 708] width 62 height 97
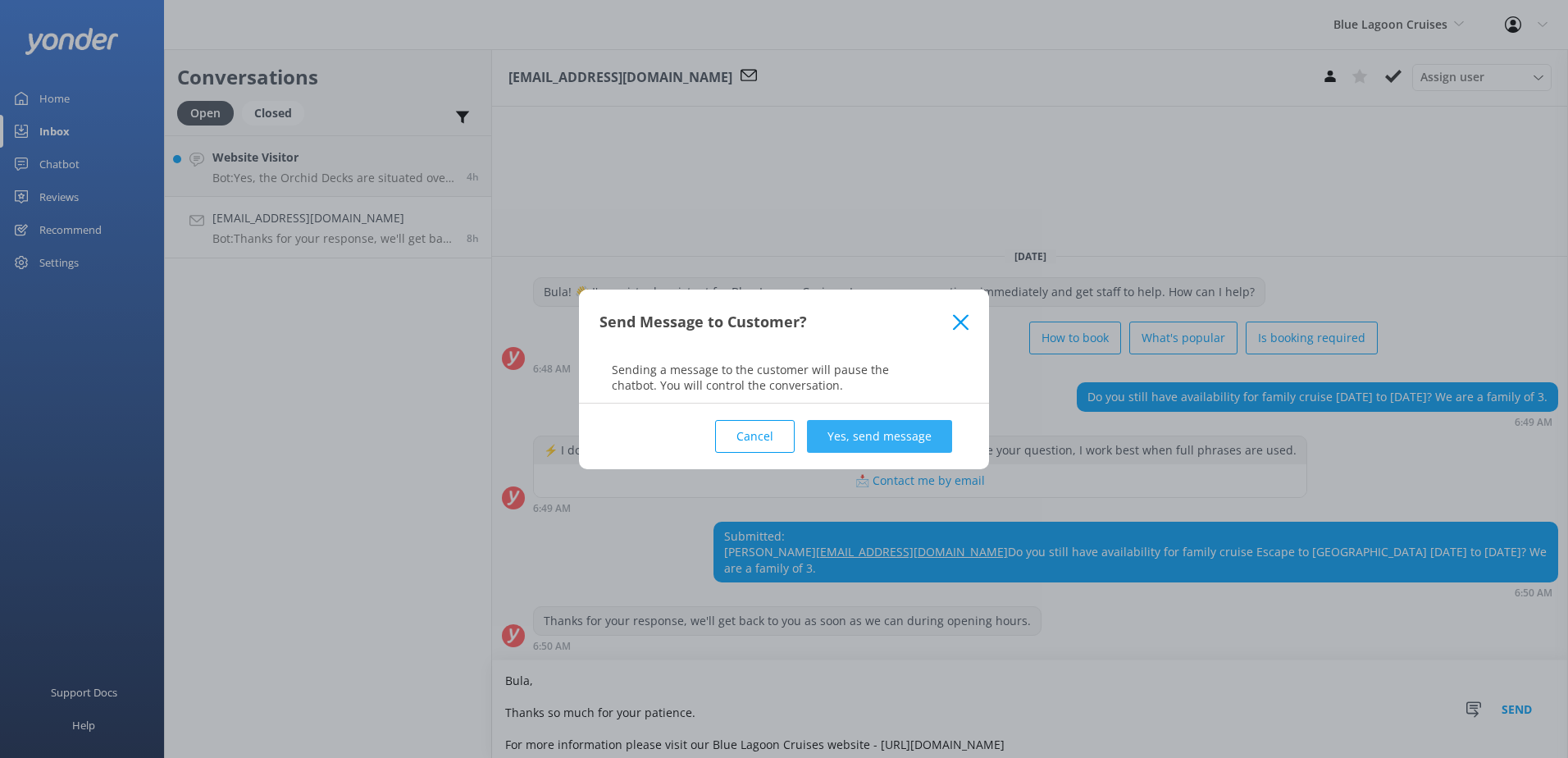
click at [923, 437] on button "Yes, send message" at bounding box center [879, 437] width 145 height 33
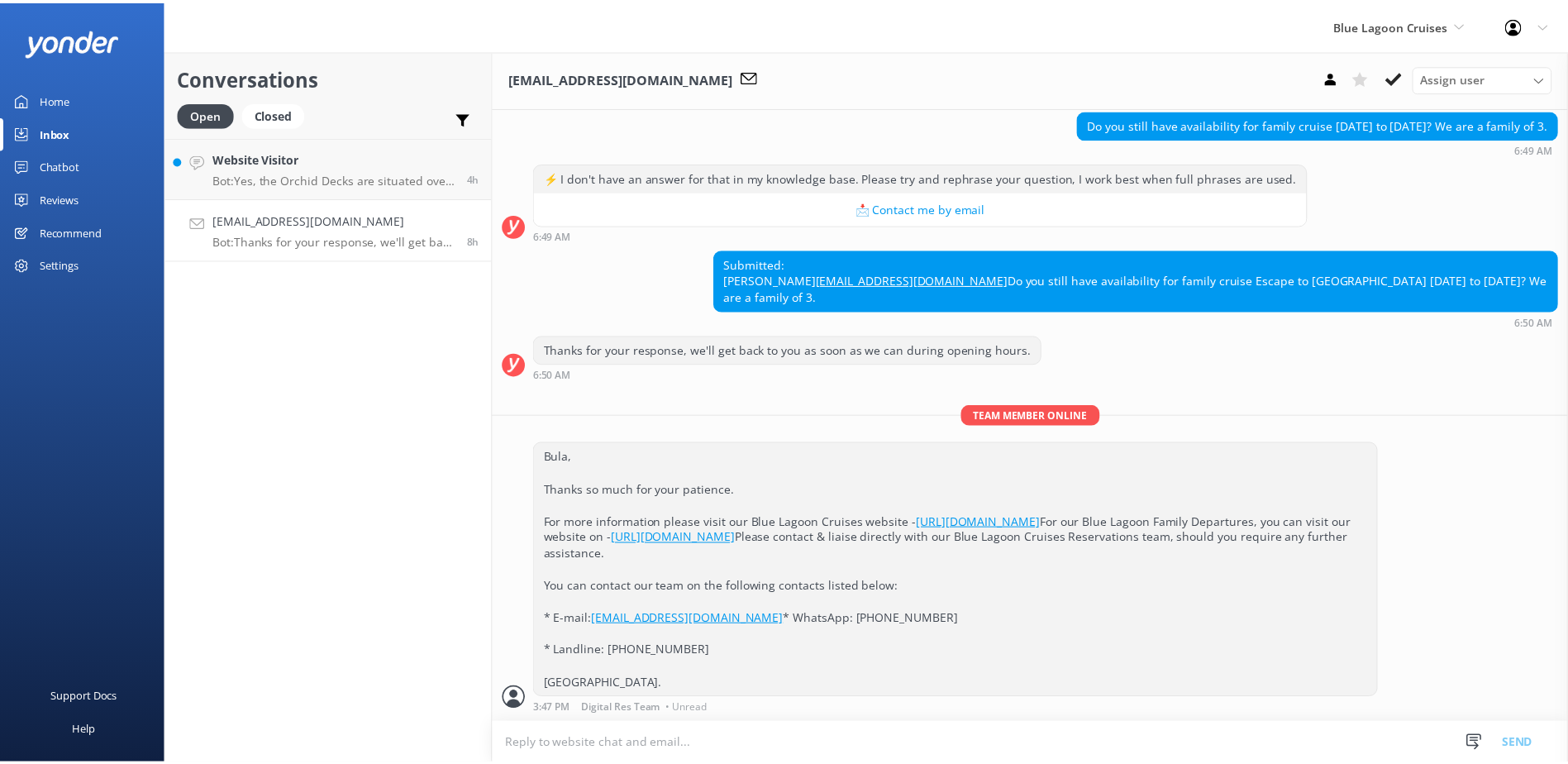
scroll to position [228, 0]
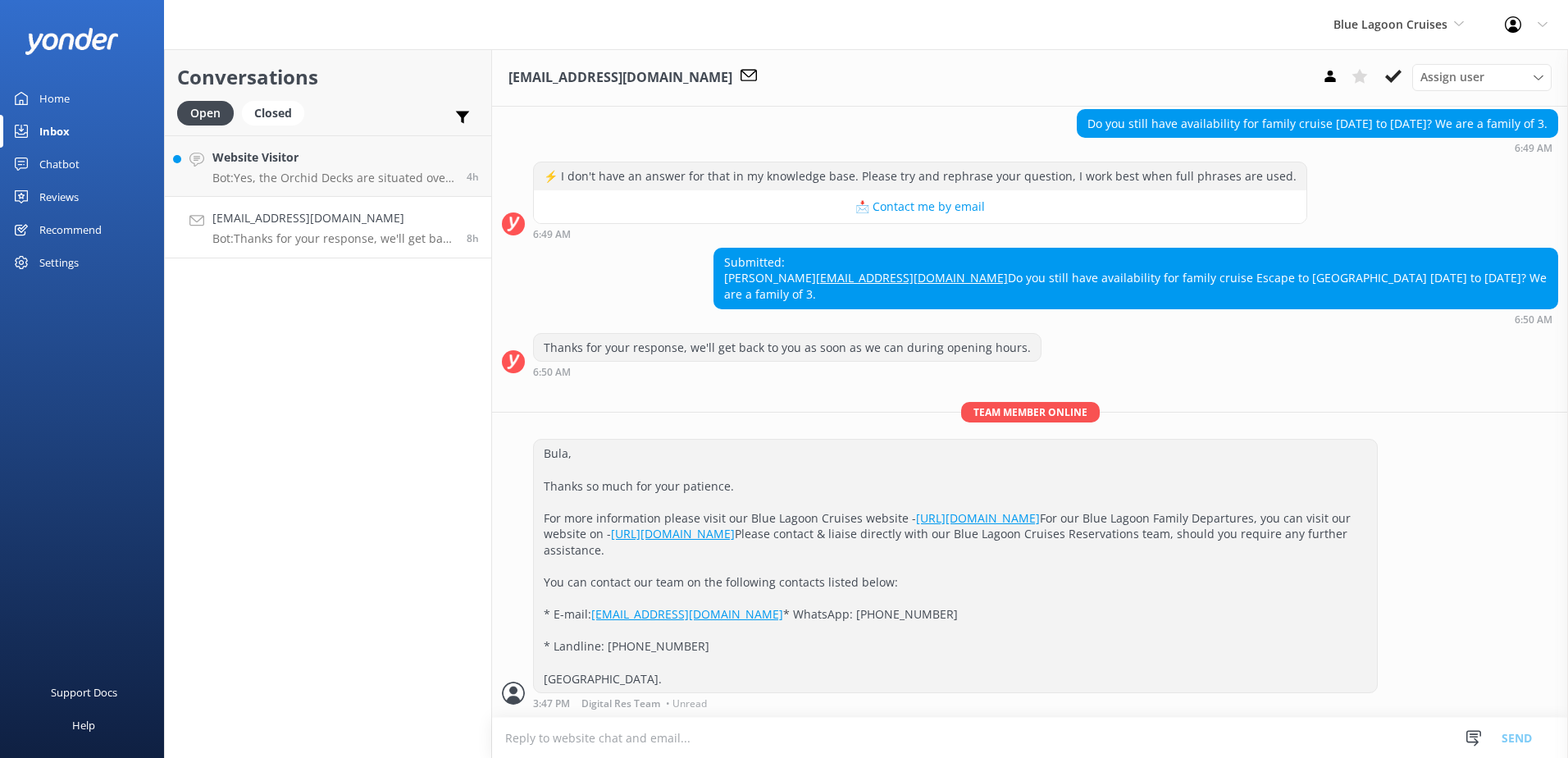
drag, startPoint x: 1388, startPoint y: 81, endPoint x: 1376, endPoint y: 80, distance: 12.0
click at [1388, 81] on icon at bounding box center [1394, 76] width 17 height 17
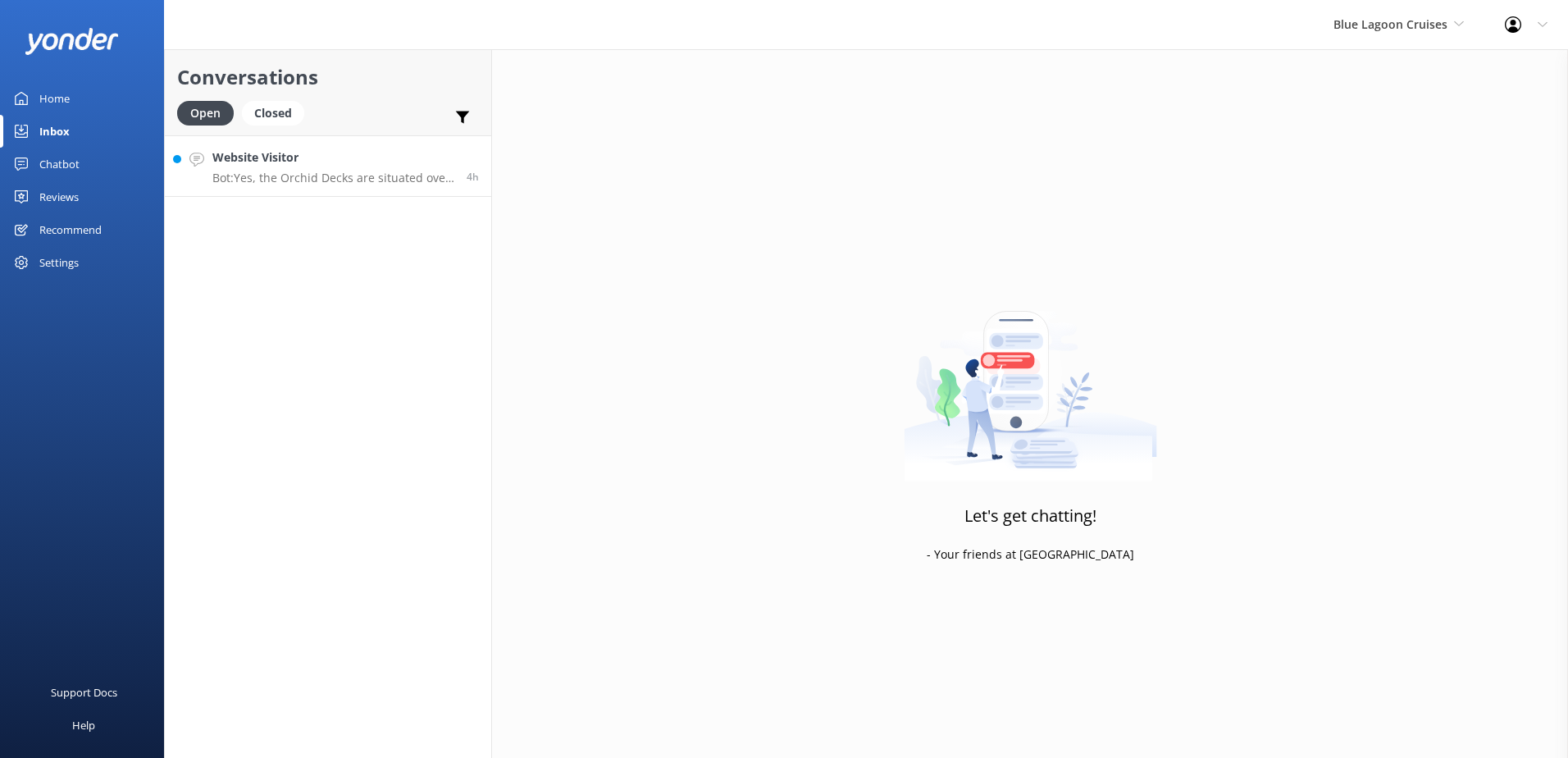
drag, startPoint x: 396, startPoint y: 162, endPoint x: 424, endPoint y: 168, distance: 28.6
click at [395, 162] on h4 "Website Visitor" at bounding box center [333, 158] width 242 height 18
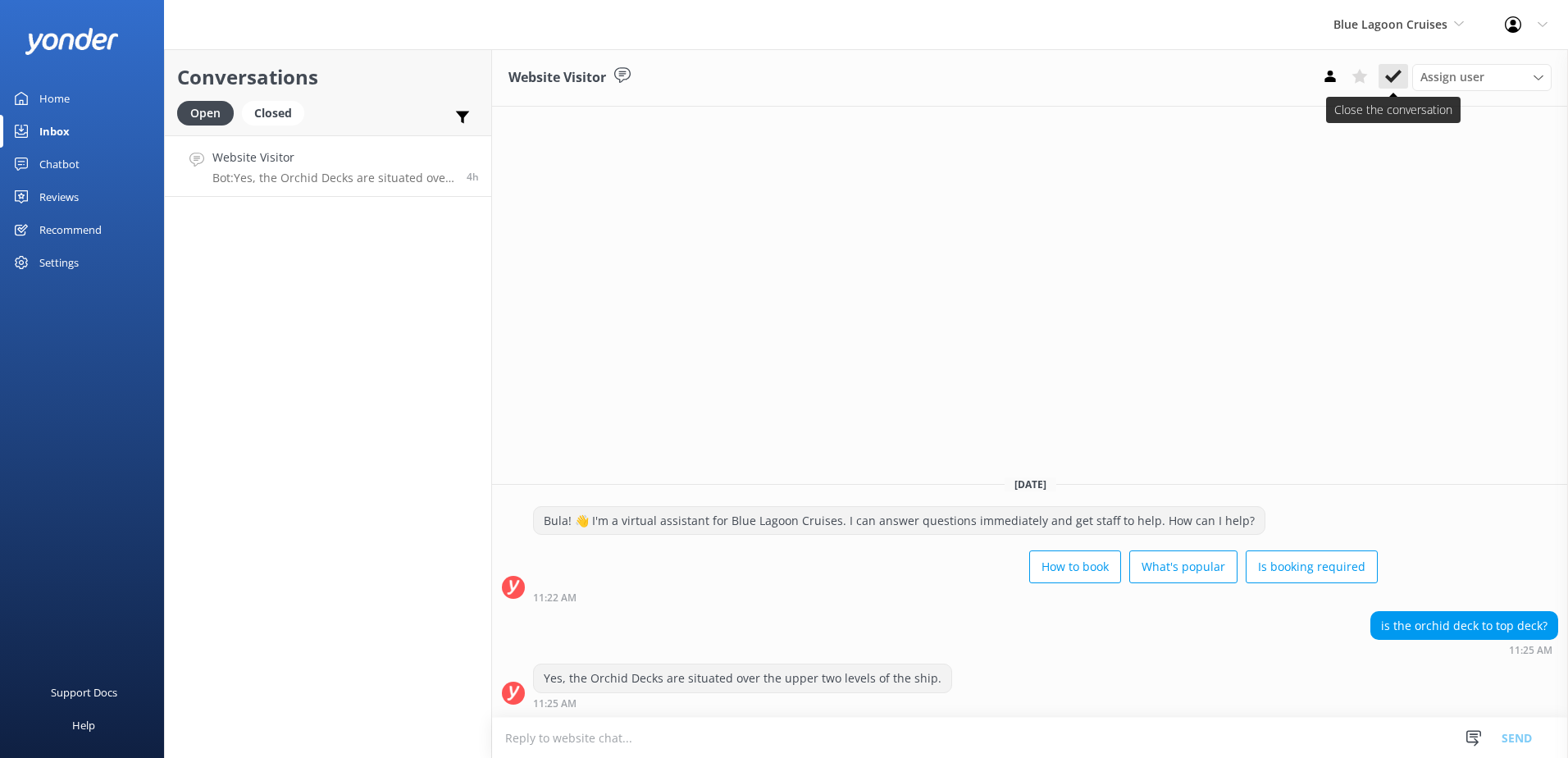
click at [1399, 69] on icon at bounding box center [1394, 76] width 17 height 17
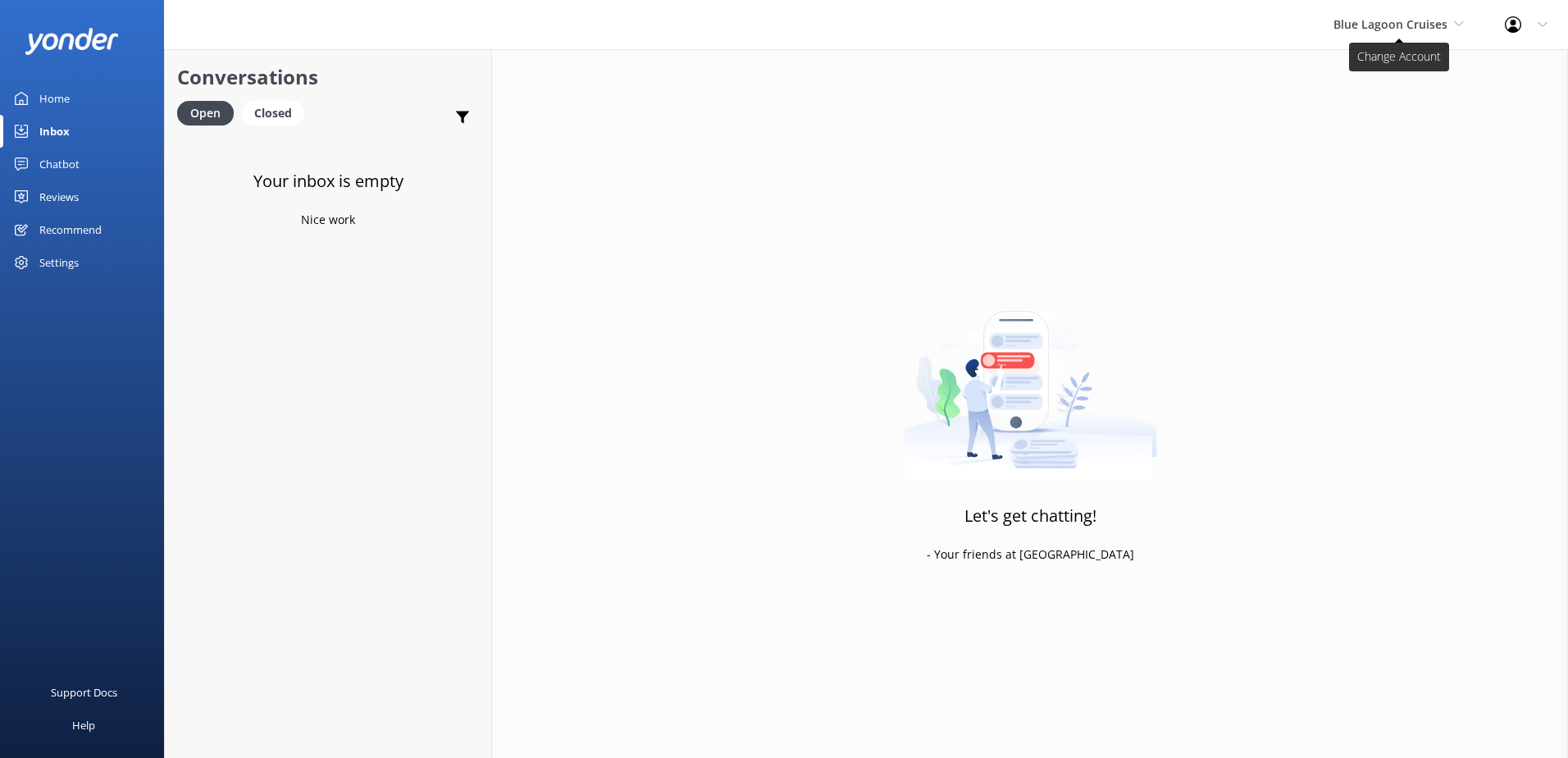
click at [1435, 19] on span "Blue Lagoon Cruises" at bounding box center [1391, 24] width 114 height 16
click at [1361, 137] on link "Malamala Beach Club" at bounding box center [1395, 147] width 164 height 39
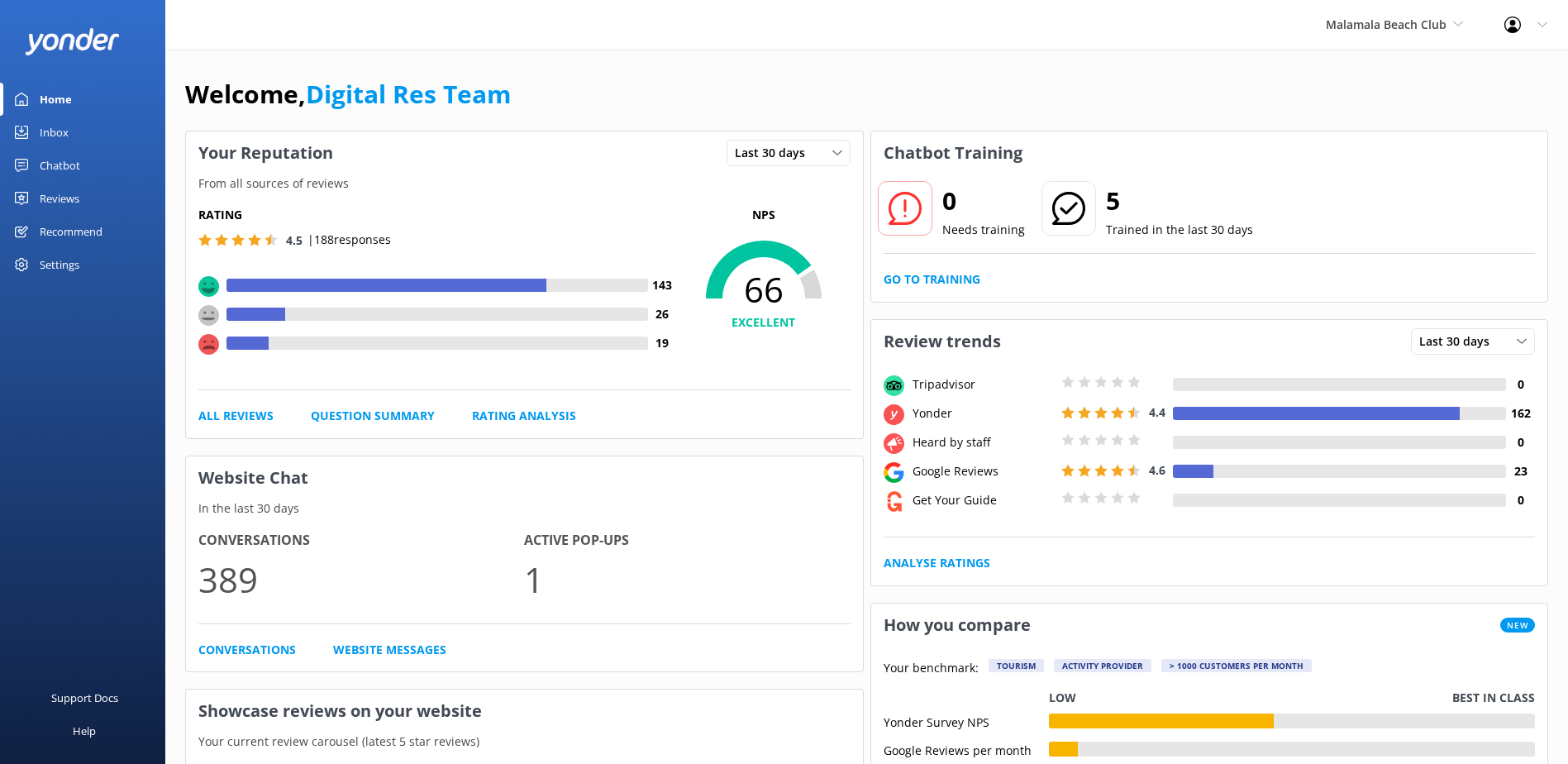
click at [45, 136] on div "Inbox" at bounding box center [54, 132] width 29 height 33
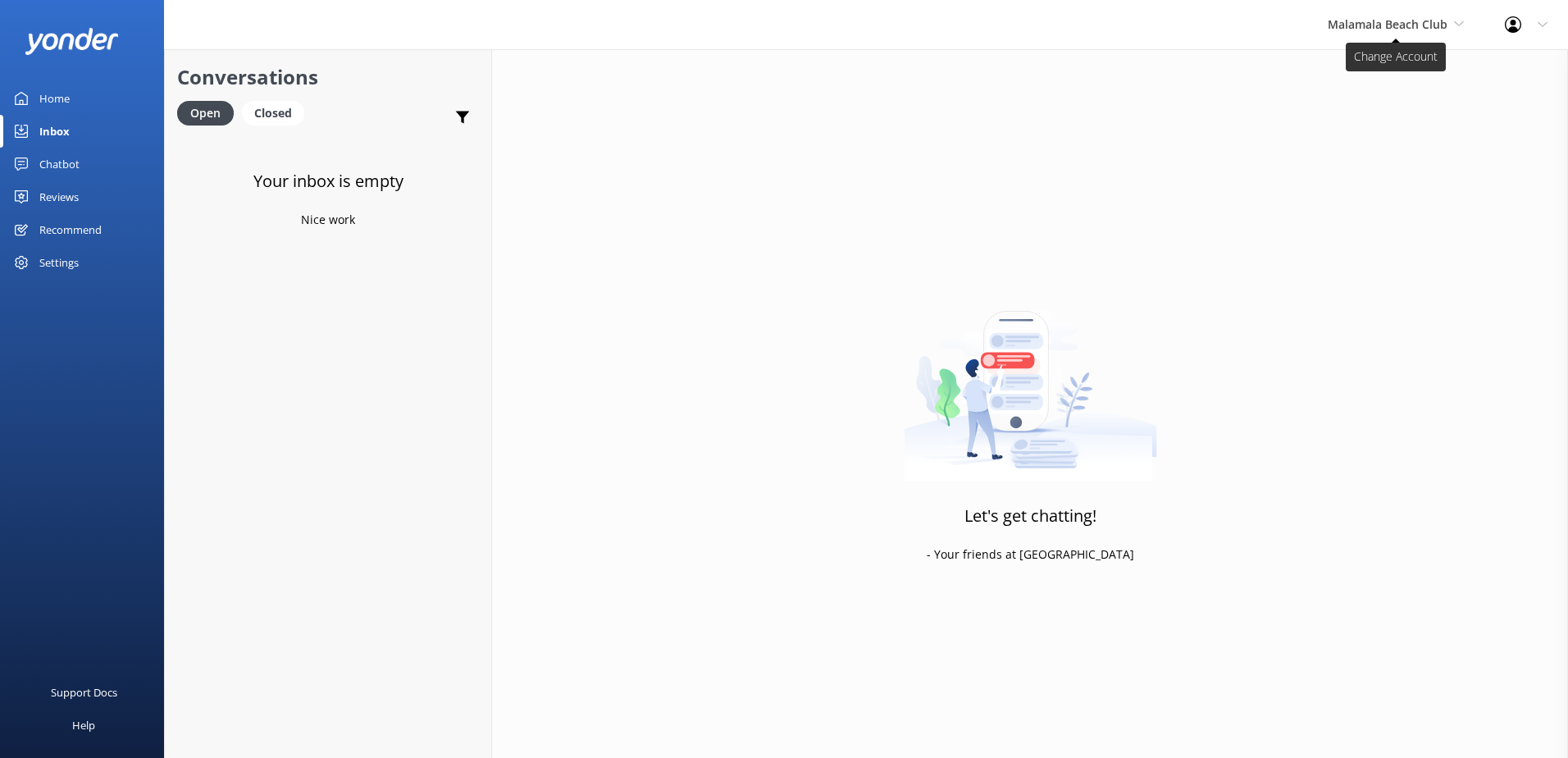
click at [1406, 17] on span "Malamala Beach Club" at bounding box center [1388, 24] width 119 height 16
click at [1350, 118] on link "South Sea Cruises" at bounding box center [1389, 108] width 164 height 39
